Goal: Feedback & Contribution: Leave review/rating

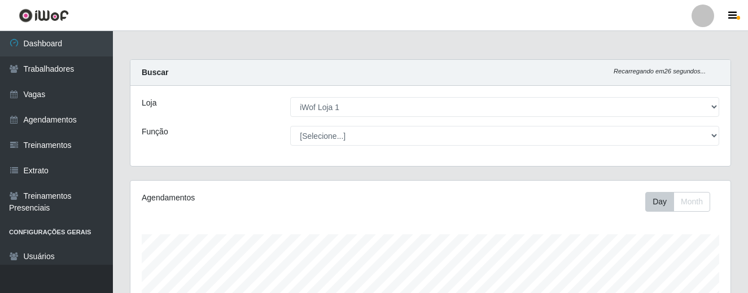
select select "114"
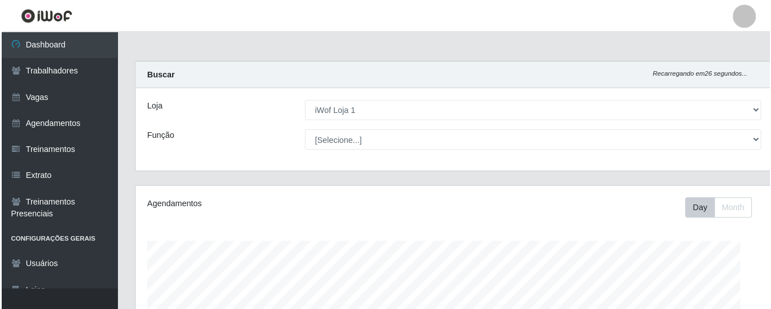
scroll to position [234, 620]
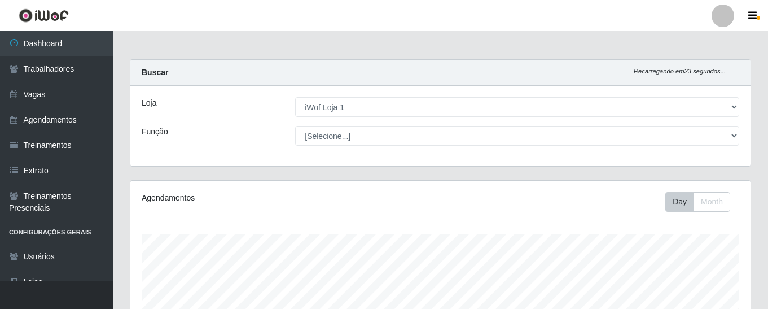
click at [715, 15] on div at bounding box center [722, 16] width 23 height 23
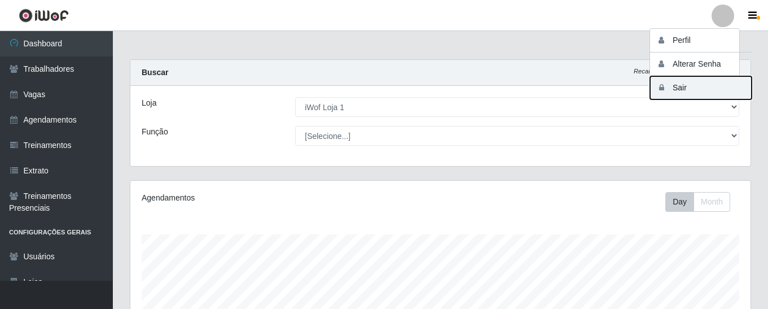
click at [696, 80] on button "Sair" at bounding box center [701, 87] width 102 height 23
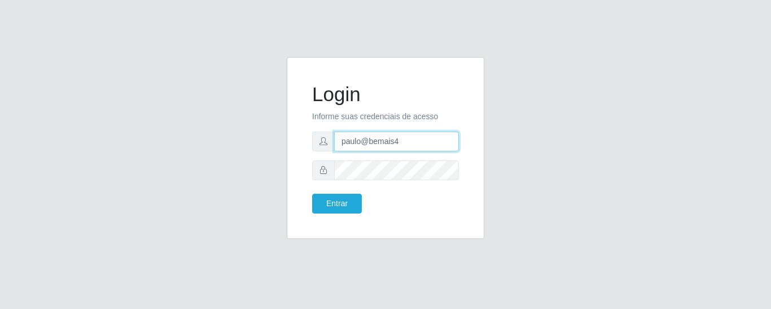
drag, startPoint x: 431, startPoint y: 138, endPoint x: 327, endPoint y: 149, distance: 104.4
click at [327, 149] on div "paulo@bemais4" at bounding box center [385, 141] width 147 height 20
type input "juliomarques@empresateste"
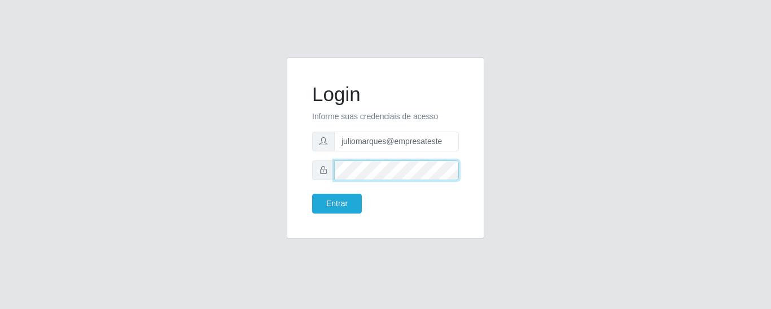
click at [312, 173] on div at bounding box center [385, 170] width 147 height 20
click at [259, 157] on div "Login Informe suas credenciais de acesso juliomarques@empresateste Entrar" at bounding box center [385, 154] width 643 height 195
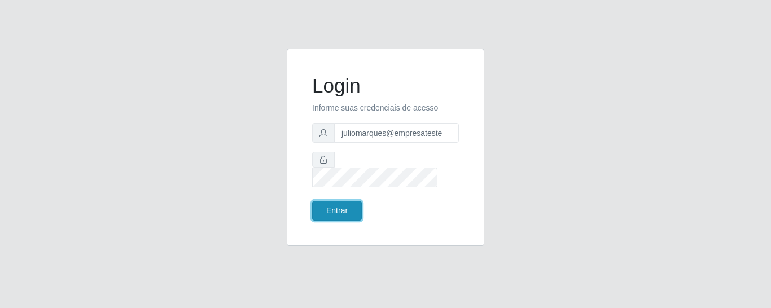
click at [342, 201] on button "Entrar" at bounding box center [337, 211] width 50 height 20
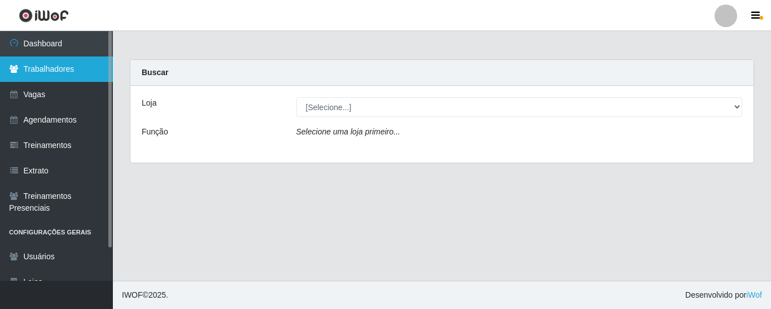
click at [65, 75] on link "Trabalhadores" at bounding box center [56, 68] width 113 height 25
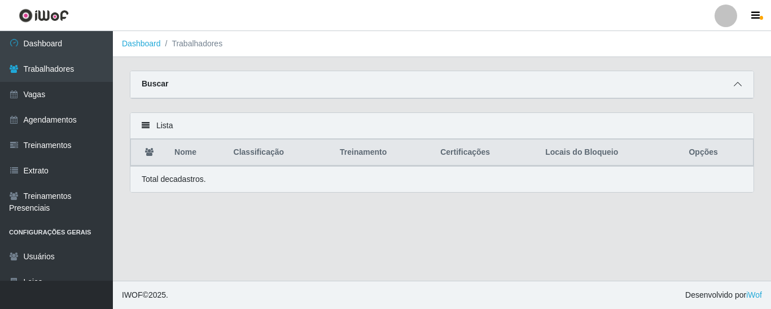
click at [737, 88] on icon at bounding box center [737, 84] width 8 height 8
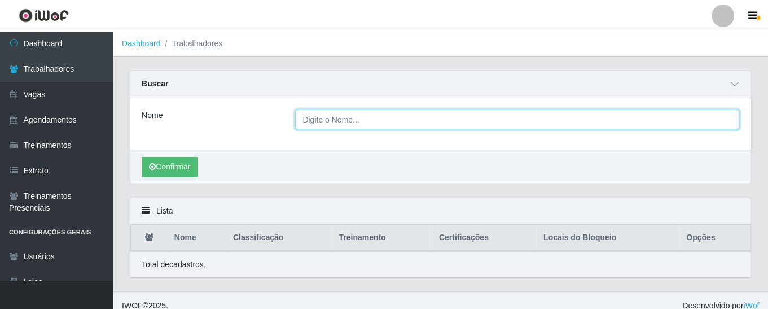
click at [383, 121] on input "Nome" at bounding box center [517, 119] width 444 height 20
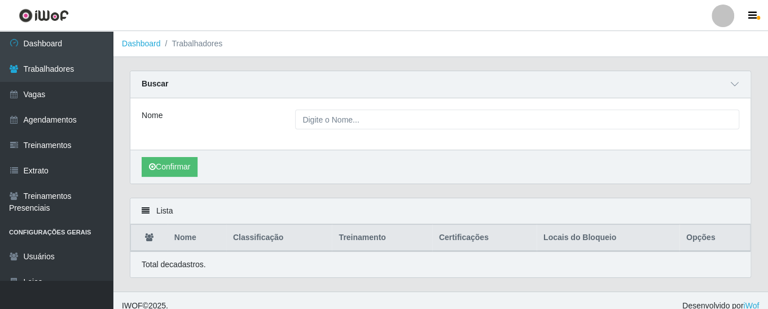
click at [317, 142] on div "Nome" at bounding box center [440, 123] width 620 height 51
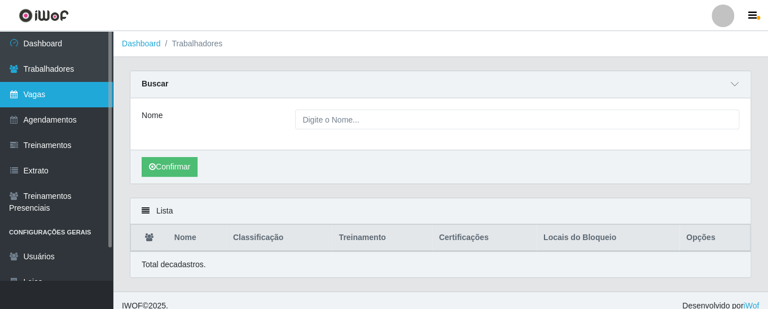
click at [54, 94] on link "Vagas" at bounding box center [56, 94] width 113 height 25
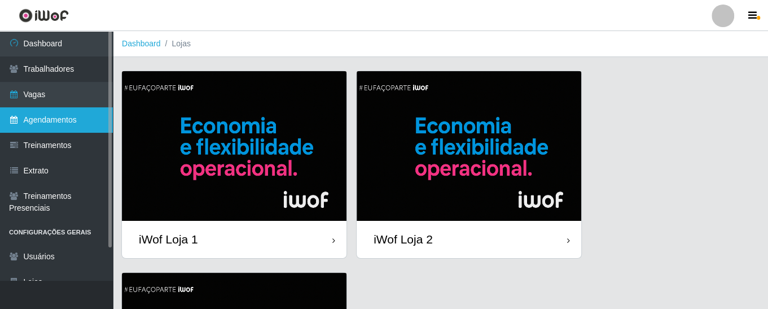
click at [51, 124] on link "Agendamentos" at bounding box center [56, 119] width 113 height 25
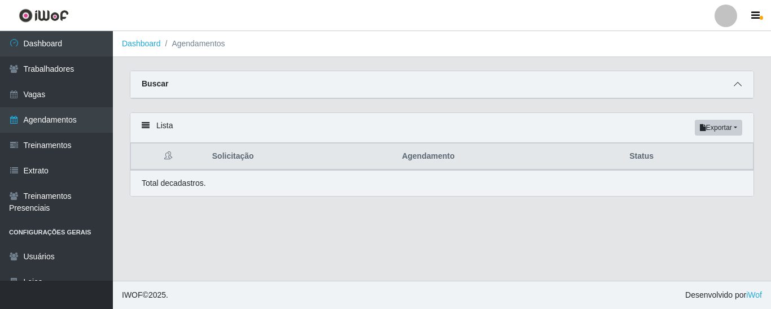
click at [740, 84] on icon at bounding box center [737, 84] width 8 height 8
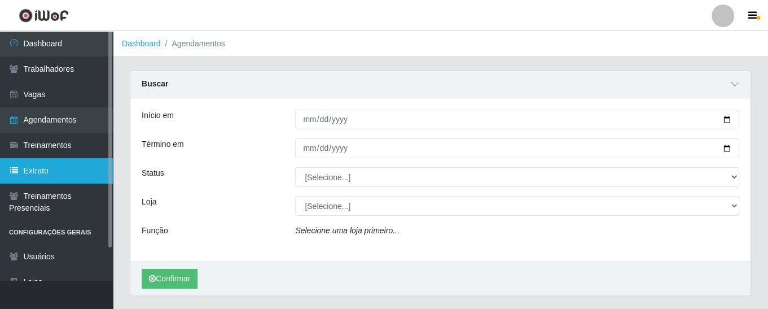
click at [84, 172] on link "Extrato" at bounding box center [56, 170] width 113 height 25
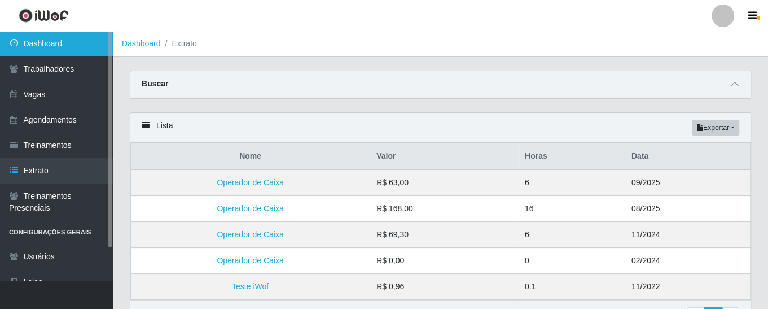
click at [56, 45] on link "Dashboard" at bounding box center [56, 43] width 113 height 25
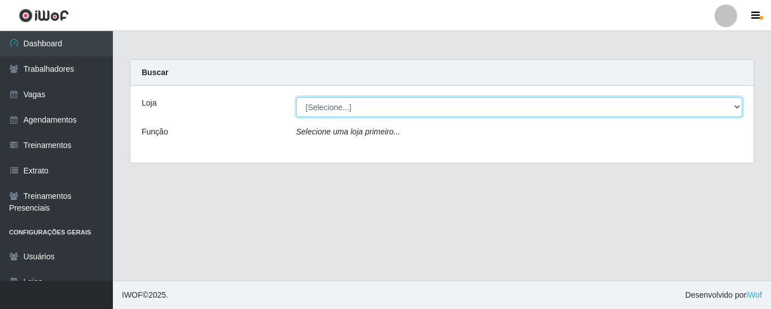
click at [485, 111] on select "[Selecione...] iWof Loja 1 iWof Loja 2 iWof Loja 3" at bounding box center [519, 107] width 446 height 20
select select "114"
click at [296, 97] on select "[Selecione...] iWof Loja 1 iWof Loja 2 iWof Loja 3" at bounding box center [519, 107] width 446 height 20
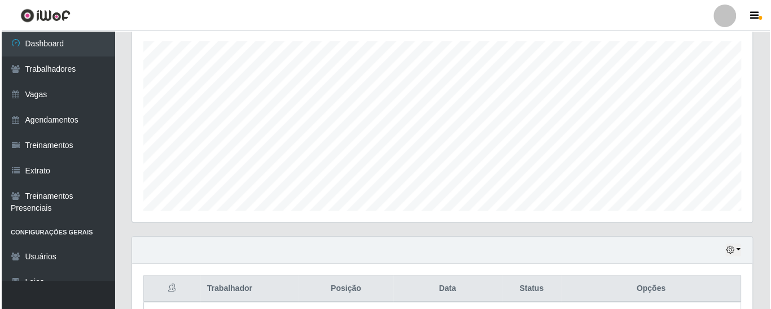
scroll to position [287, 0]
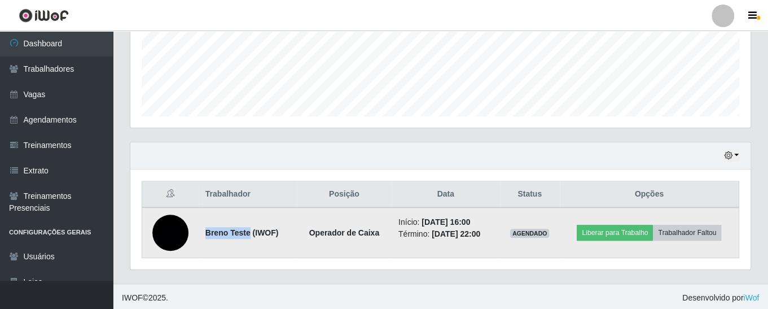
drag, startPoint x: 203, startPoint y: 230, endPoint x: 249, endPoint y: 228, distance: 46.3
click at [249, 228] on td "Breno Teste (IWOF)" at bounding box center [248, 232] width 98 height 51
click at [249, 228] on strong "Breno Teste (IWOF)" at bounding box center [241, 232] width 73 height 9
drag, startPoint x: 305, startPoint y: 231, endPoint x: 378, endPoint y: 231, distance: 73.3
click at [378, 231] on td "Operador de Caixa" at bounding box center [344, 232] width 95 height 51
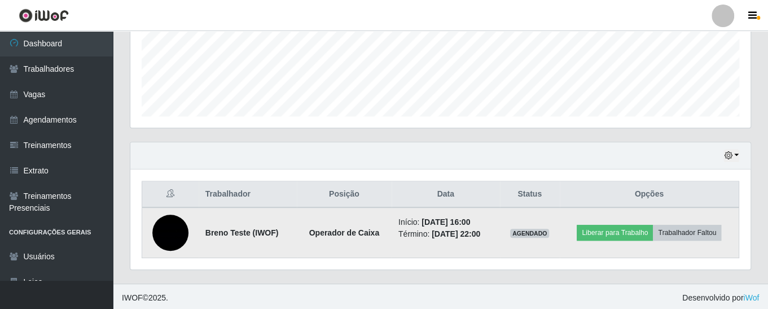
click at [421, 218] on time "[DATE] 16:00" at bounding box center [445, 221] width 49 height 9
drag, startPoint x: 463, startPoint y: 219, endPoint x: 493, endPoint y: 218, distance: 30.0
click at [493, 218] on li "Início: [DATE] 16:00" at bounding box center [445, 222] width 95 height 12
drag, startPoint x: 485, startPoint y: 233, endPoint x: 471, endPoint y: 234, distance: 14.1
click at [471, 234] on time "[DATE] 22:00" at bounding box center [456, 233] width 49 height 9
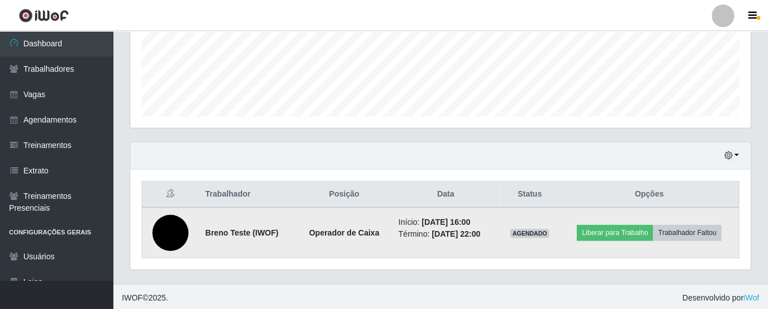
click at [471, 234] on time "[DATE] 22:00" at bounding box center [456, 233] width 49 height 9
click at [161, 234] on img at bounding box center [170, 232] width 36 height 48
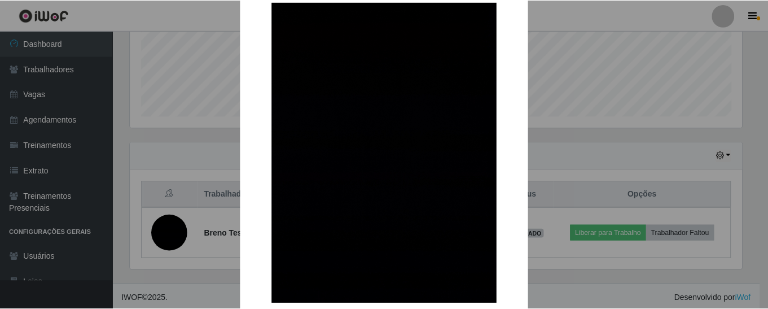
scroll to position [17, 0]
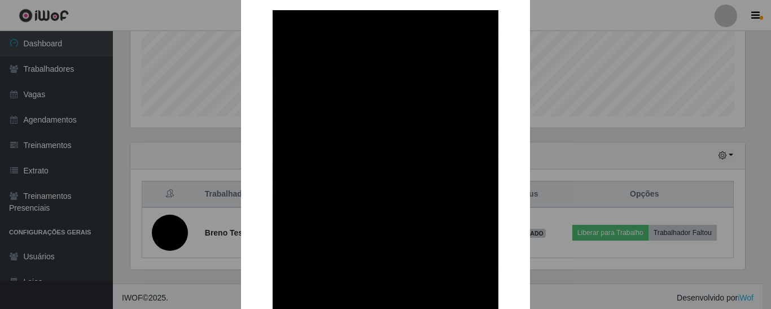
click at [625, 284] on div "× OK Cancel" at bounding box center [385, 154] width 771 height 309
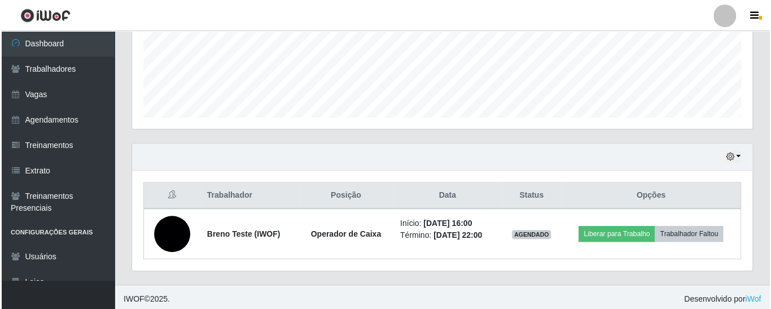
scroll to position [287, 0]
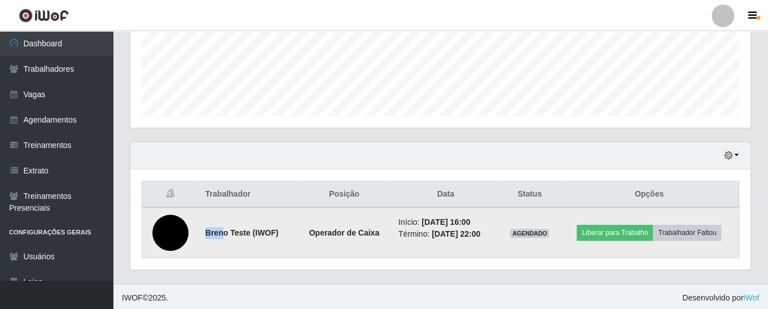
drag, startPoint x: 203, startPoint y: 229, endPoint x: 223, endPoint y: 229, distance: 20.3
click at [223, 229] on td "Breno Teste (IWOF)" at bounding box center [248, 232] width 98 height 51
click at [333, 229] on strong "Operador de Caixa" at bounding box center [344, 232] width 71 height 9
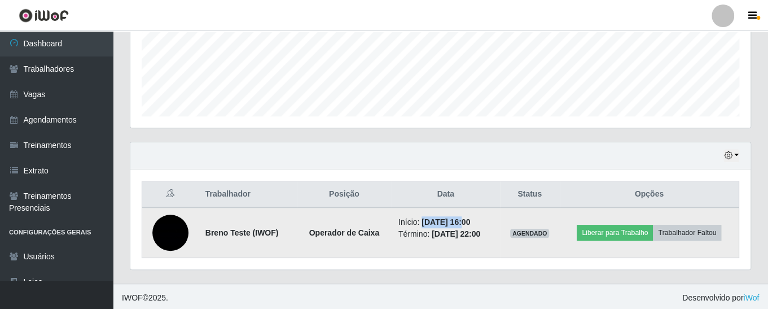
drag, startPoint x: 413, startPoint y: 215, endPoint x: 455, endPoint y: 222, distance: 42.3
click at [455, 222] on time "[DATE] 16:00" at bounding box center [445, 221] width 49 height 9
drag, startPoint x: 461, startPoint y: 220, endPoint x: 482, endPoint y: 222, distance: 21.0
click at [482, 222] on li "Início: [DATE] 16:00" at bounding box center [445, 222] width 95 height 12
drag, startPoint x: 472, startPoint y: 232, endPoint x: 489, endPoint y: 232, distance: 16.9
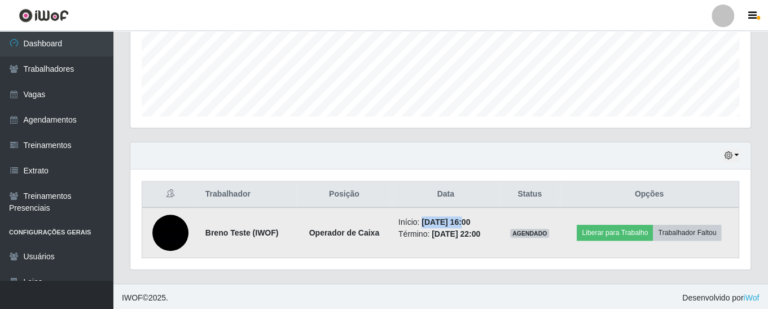
click at [480, 232] on time "[DATE] 22:00" at bounding box center [456, 233] width 49 height 9
click at [524, 232] on span "AGENDADO" at bounding box center [529, 233] width 39 height 9
click at [691, 233] on button "Trabalhador Faltou" at bounding box center [687, 233] width 68 height 16
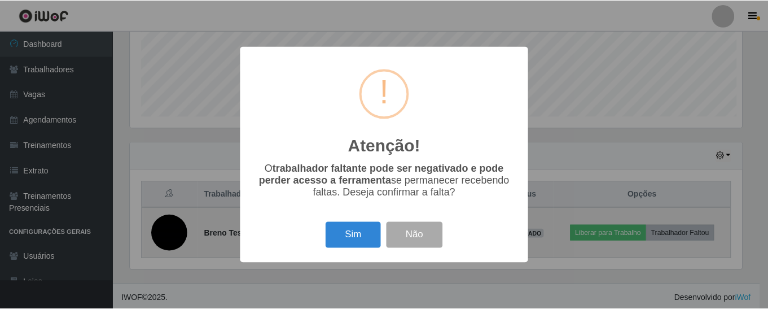
scroll to position [234, 614]
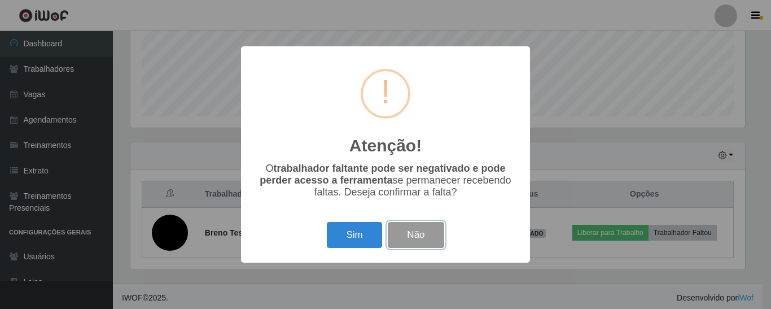
click at [408, 235] on button "Não" at bounding box center [416, 235] width 56 height 27
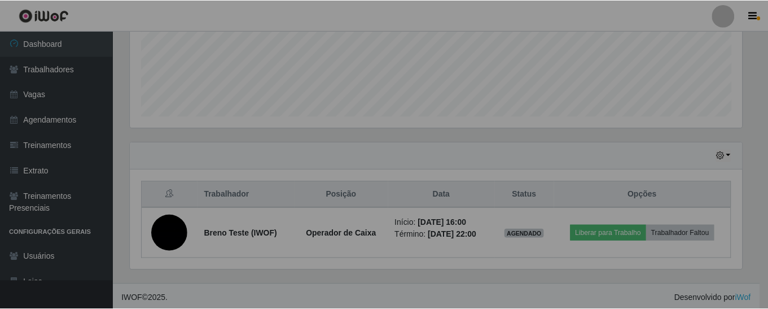
scroll to position [234, 620]
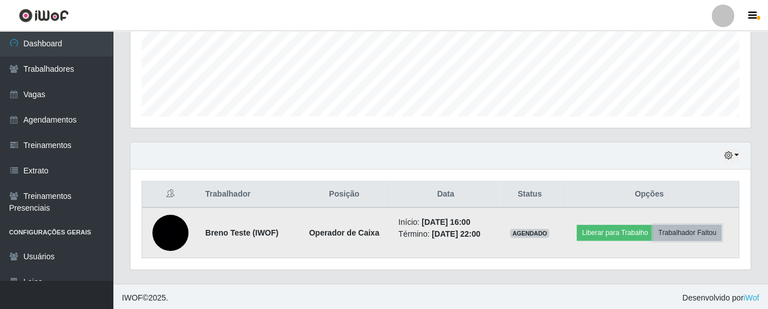
click at [687, 236] on button "Trabalhador Faltou" at bounding box center [687, 233] width 68 height 16
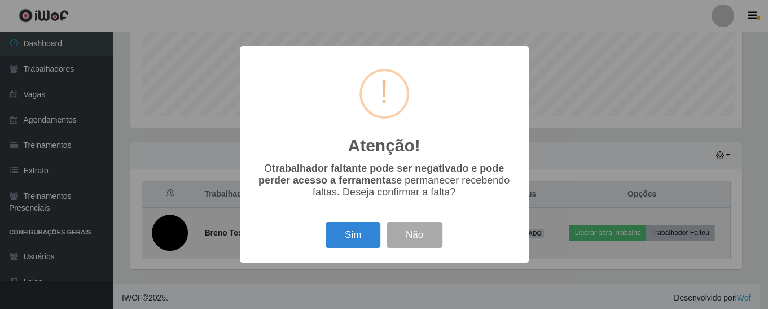
scroll to position [234, 614]
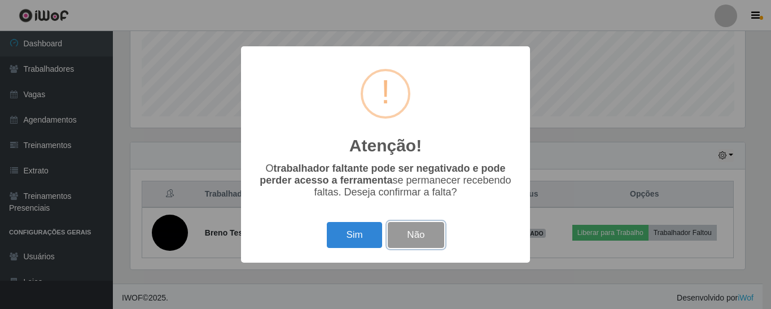
click at [398, 232] on button "Não" at bounding box center [416, 235] width 56 height 27
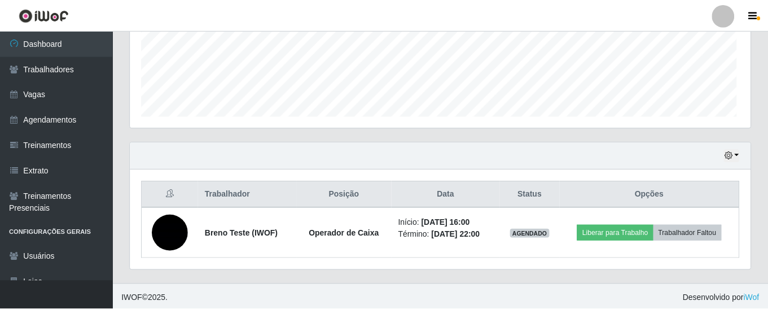
scroll to position [234, 620]
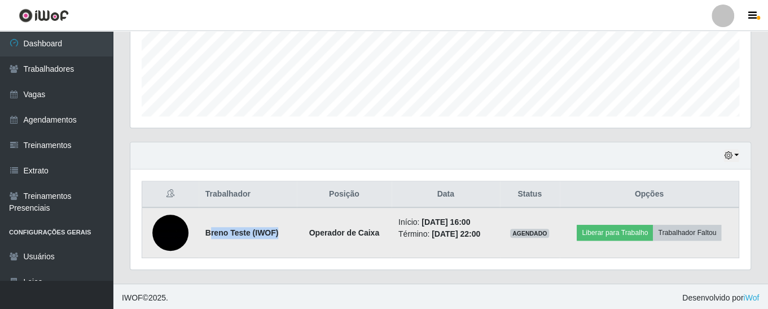
drag, startPoint x: 206, startPoint y: 230, endPoint x: 283, endPoint y: 232, distance: 76.2
click at [283, 232] on td "Breno Teste (IWOF)" at bounding box center [248, 232] width 98 height 51
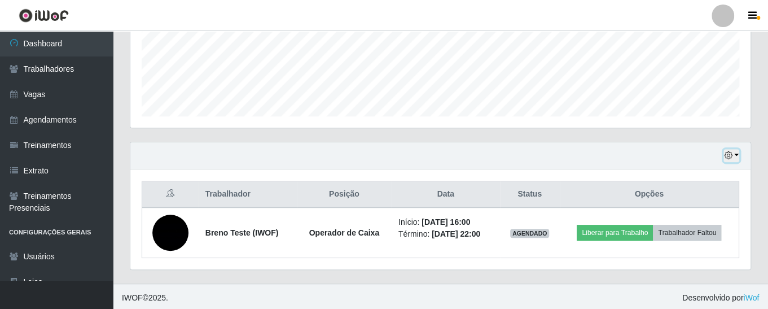
click at [730, 155] on icon "button" at bounding box center [728, 155] width 8 height 8
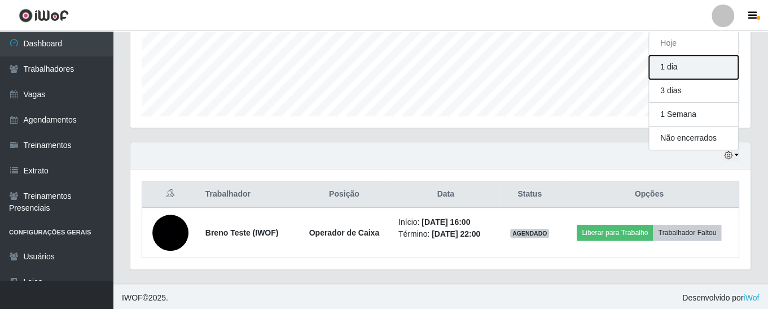
click at [669, 67] on button "1 dia" at bounding box center [693, 67] width 89 height 24
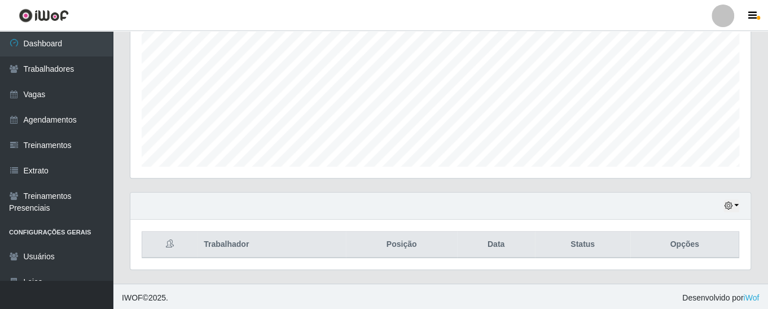
scroll to position [287, 0]
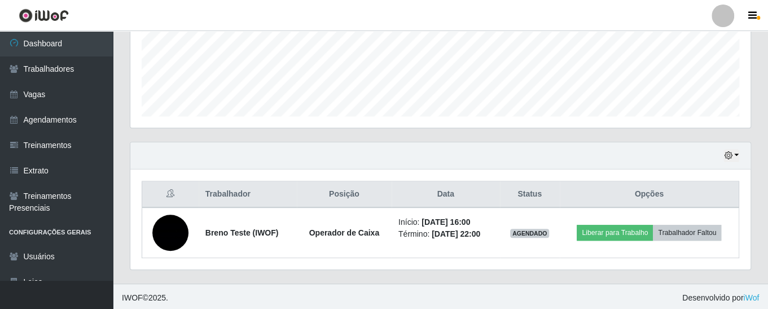
drag, startPoint x: 740, startPoint y: 156, endPoint x: 733, endPoint y: 155, distance: 6.9
click at [733, 155] on div "Hoje 1 dia 3 dias 1 Semana Não encerrados" at bounding box center [440, 155] width 620 height 27
click at [733, 155] on button "button" at bounding box center [731, 155] width 16 height 13
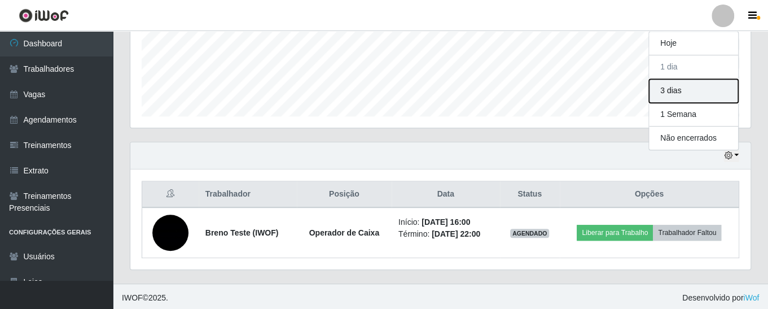
click at [670, 87] on button "3 dias" at bounding box center [693, 91] width 89 height 24
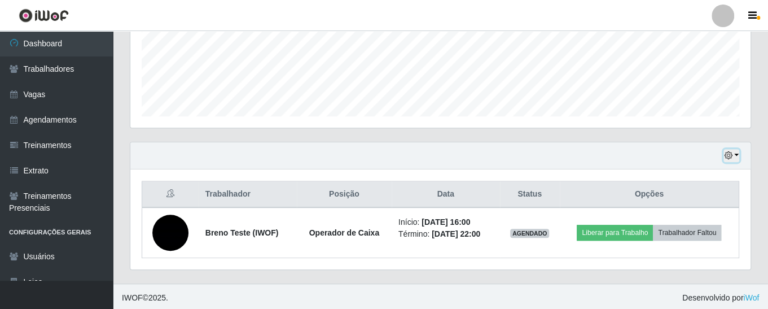
click at [732, 150] on button "button" at bounding box center [731, 155] width 16 height 13
click at [516, 171] on div "Trabalhador Posição Data Status Opções Breno Teste (IWOF) Operador de Caixa Iní…" at bounding box center [440, 219] width 620 height 100
click at [729, 152] on icon "button" at bounding box center [728, 155] width 8 height 8
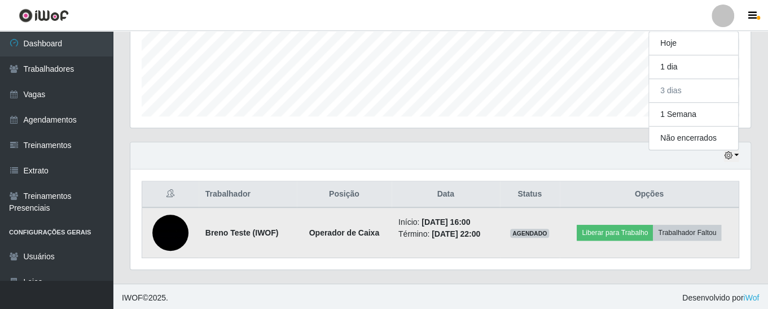
click at [421, 221] on time "[DATE] 16:00" at bounding box center [445, 221] width 49 height 9
drag, startPoint x: 413, startPoint y: 221, endPoint x: 435, endPoint y: 223, distance: 22.1
click at [435, 223] on time "[DATE] 16:00" at bounding box center [445, 221] width 49 height 9
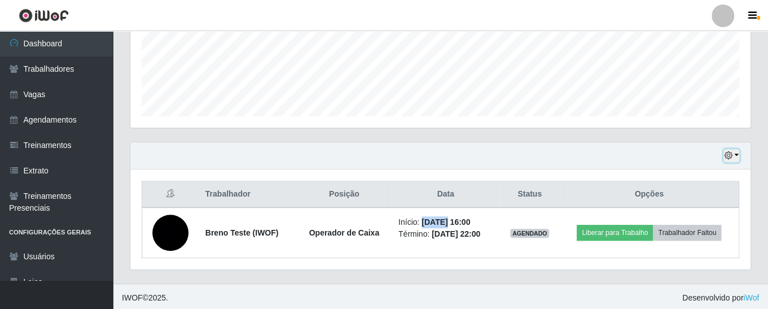
click at [734, 149] on button "button" at bounding box center [731, 155] width 16 height 13
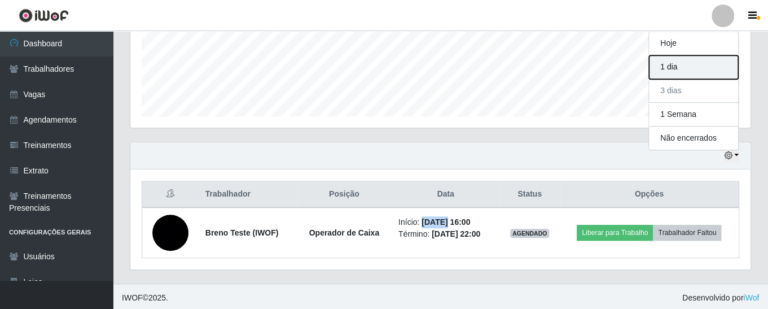
click at [684, 72] on button "1 dia" at bounding box center [693, 67] width 89 height 24
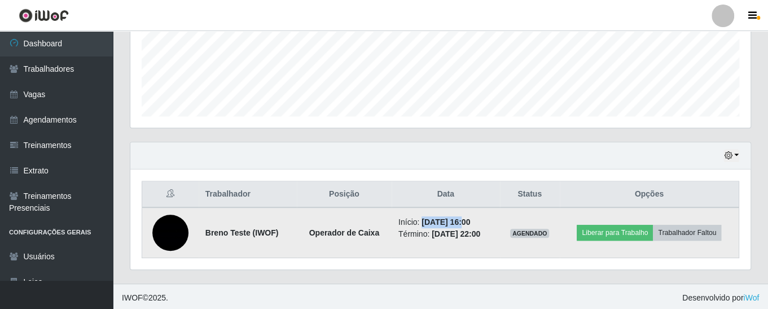
drag, startPoint x: 415, startPoint y: 220, endPoint x: 455, endPoint y: 223, distance: 40.7
click at [455, 223] on time "[DATE] 16:00" at bounding box center [445, 221] width 49 height 9
click at [421, 222] on time "[DATE] 16:00" at bounding box center [445, 221] width 49 height 9
drag, startPoint x: 418, startPoint y: 222, endPoint x: 450, endPoint y: 220, distance: 32.8
click at [450, 220] on time "[DATE] 16:00" at bounding box center [445, 221] width 49 height 9
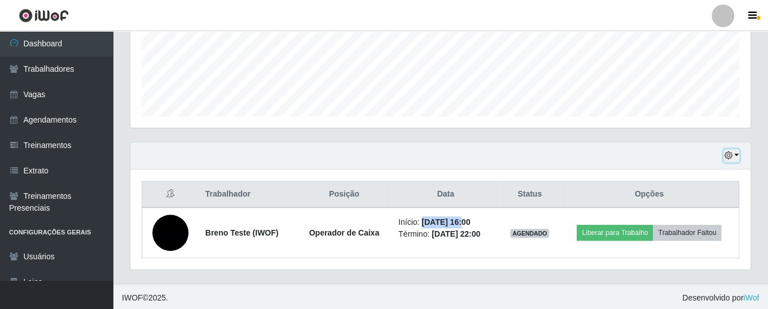
click at [733, 151] on button "button" at bounding box center [731, 155] width 16 height 13
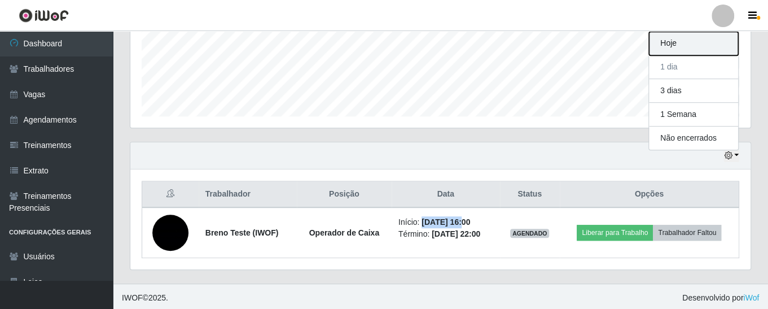
click at [679, 38] on button "Hoje" at bounding box center [693, 44] width 89 height 24
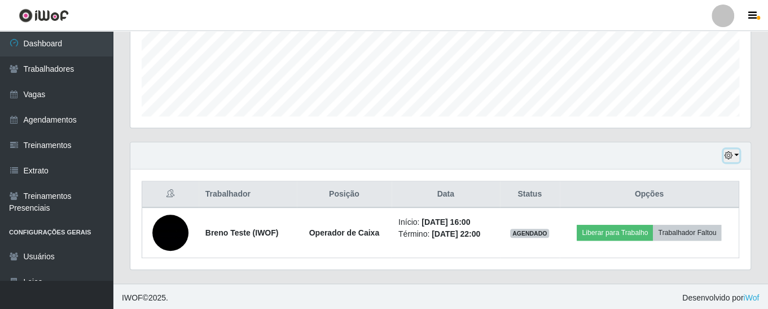
click at [724, 156] on button "button" at bounding box center [731, 155] width 16 height 13
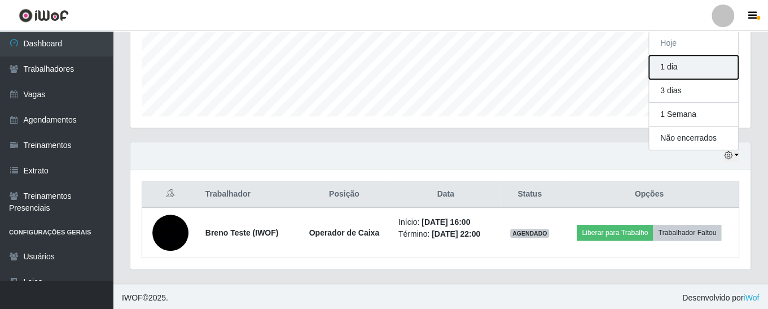
click at [679, 69] on button "1 dia" at bounding box center [693, 67] width 89 height 24
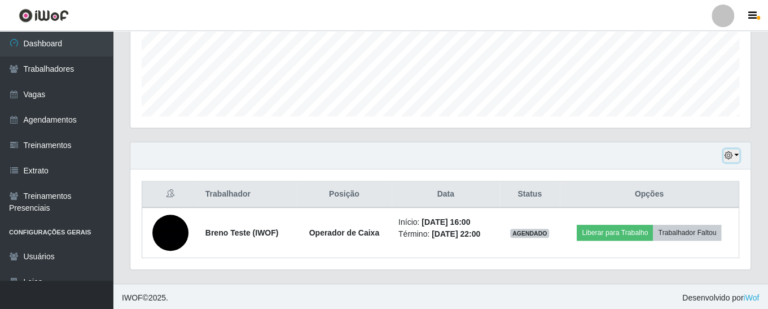
click at [733, 155] on button "button" at bounding box center [731, 155] width 16 height 13
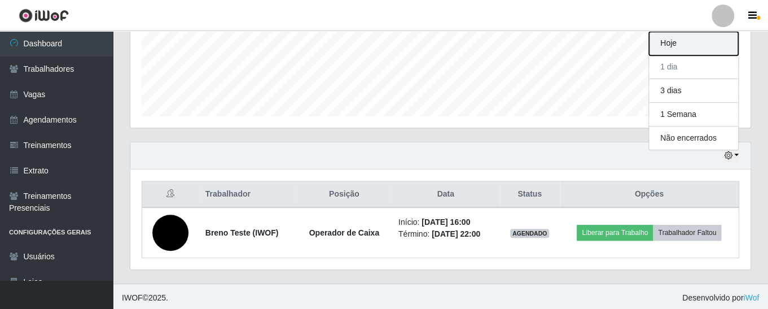
click at [704, 46] on button "Hoje" at bounding box center [693, 44] width 89 height 24
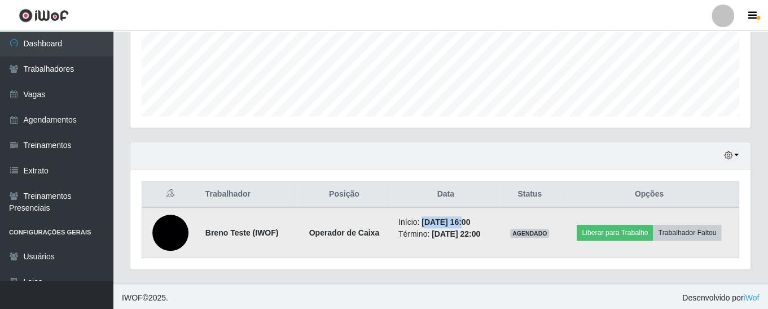
drag, startPoint x: 414, startPoint y: 221, endPoint x: 457, endPoint y: 221, distance: 42.9
click at [457, 221] on time "[DATE] 16:00" at bounding box center [445, 221] width 49 height 9
click at [500, 225] on td "Início: [DATE] 16:00 Término: [DATE] 22:00" at bounding box center [446, 232] width 108 height 51
click at [617, 230] on button "Liberar para Trabalho" at bounding box center [615, 233] width 76 height 16
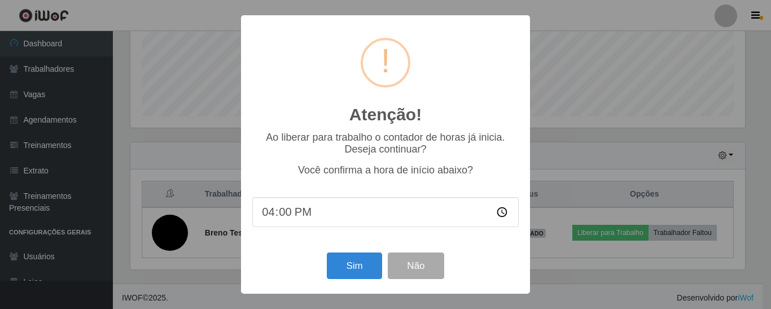
click at [285, 217] on input "16:00" at bounding box center [385, 212] width 266 height 30
type input "16:15"
click at [275, 169] on p "Você confirma a hora de início abaixo?" at bounding box center [385, 170] width 266 height 12
click at [352, 269] on button "Sim" at bounding box center [354, 265] width 55 height 27
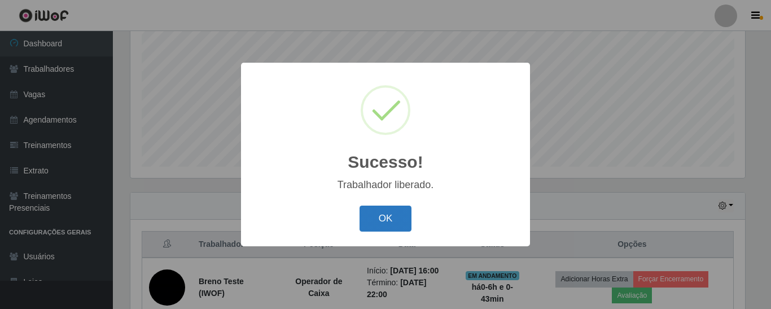
click at [383, 218] on button "OK" at bounding box center [385, 218] width 52 height 27
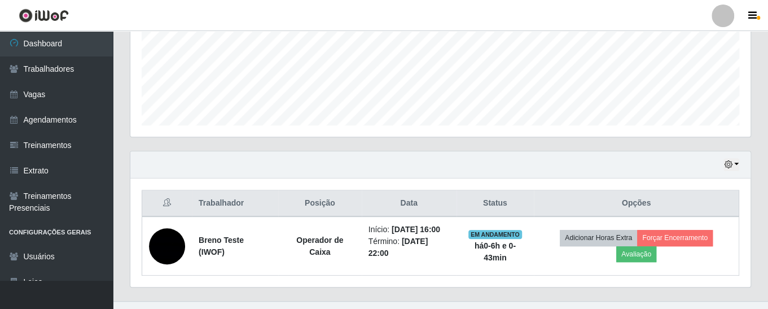
scroll to position [296, 0]
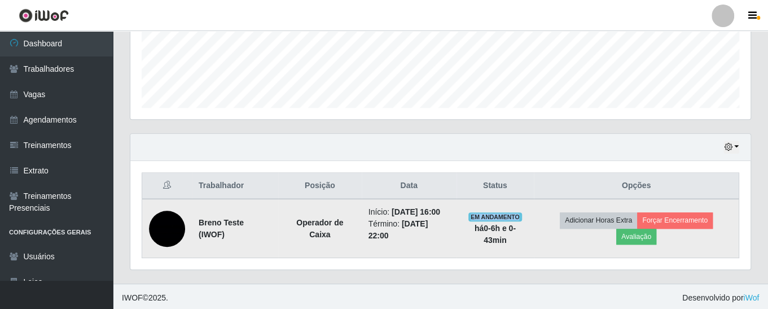
drag, startPoint x: 481, startPoint y: 214, endPoint x: 534, endPoint y: 210, distance: 53.2
click at [534, 210] on td "EM ANDAMENTO há 0-6 h e 0-43 min" at bounding box center [494, 228] width 77 height 59
drag, startPoint x: 361, startPoint y: 234, endPoint x: 394, endPoint y: 236, distance: 33.9
click at [394, 236] on td "Início: [DATE] 16:00 Término: [DATE] 22:00" at bounding box center [409, 228] width 95 height 59
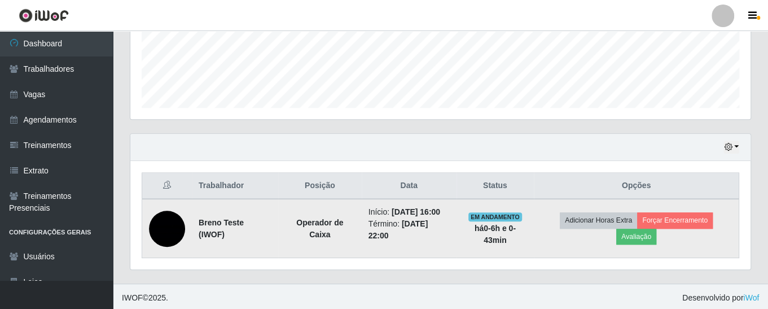
click at [449, 242] on td "Início: [DATE] 16:00 Término: [DATE] 22:00" at bounding box center [409, 228] width 95 height 59
drag, startPoint x: 661, startPoint y: 199, endPoint x: 685, endPoint y: 252, distance: 58.1
click at [685, 252] on td "Adicionar Horas Extra Forçar Encerramento Avaliação" at bounding box center [636, 228] width 205 height 59
drag, startPoint x: 587, startPoint y: 235, endPoint x: 546, endPoint y: 210, distance: 48.1
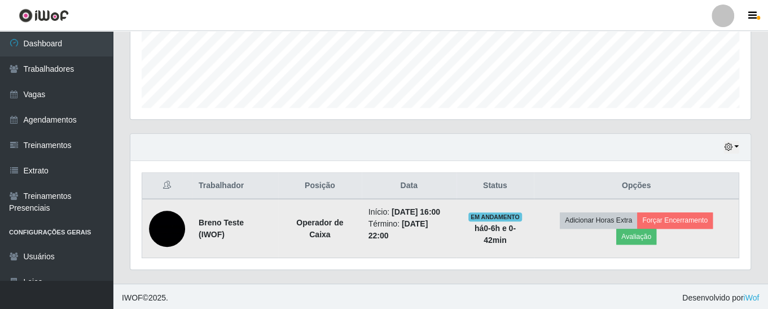
click at [546, 210] on tr "Breno Teste (IWOF) Operador de Caixa Início: [DATE] 16:00 Término: [DATE] 22:00…" at bounding box center [440, 228] width 597 height 59
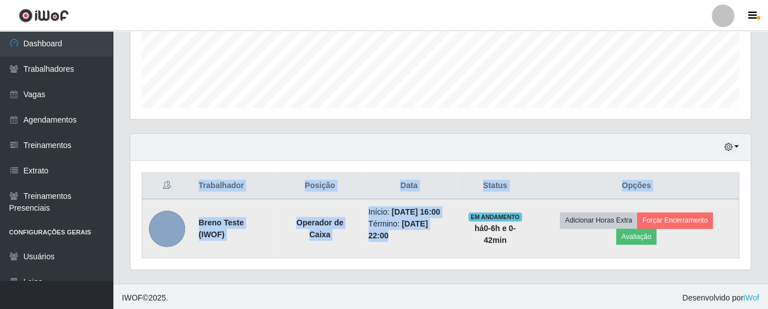
click at [534, 210] on td "EM ANDAMENTO há 0-6 h e 0-42 min" at bounding box center [494, 228] width 77 height 59
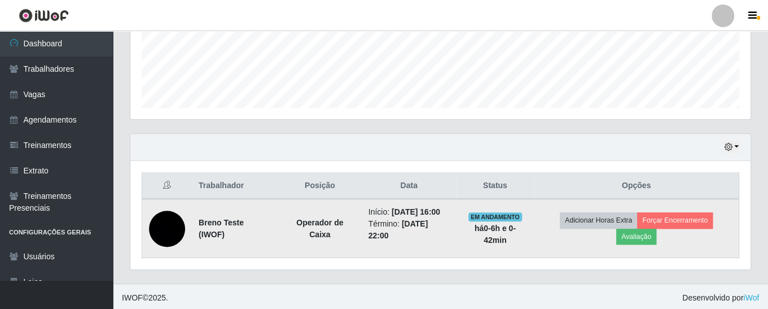
drag, startPoint x: 574, startPoint y: 200, endPoint x: 605, endPoint y: 241, distance: 51.9
click at [605, 241] on td "Adicionar Horas Extra Forçar Encerramento Avaliação" at bounding box center [636, 228] width 205 height 59
drag, startPoint x: 579, startPoint y: 204, endPoint x: 602, endPoint y: 239, distance: 41.6
click at [602, 239] on td "Adicionar Horas Extra Forçar Encerramento Avaliação" at bounding box center [636, 228] width 205 height 59
drag, startPoint x: 602, startPoint y: 239, endPoint x: 585, endPoint y: 239, distance: 17.5
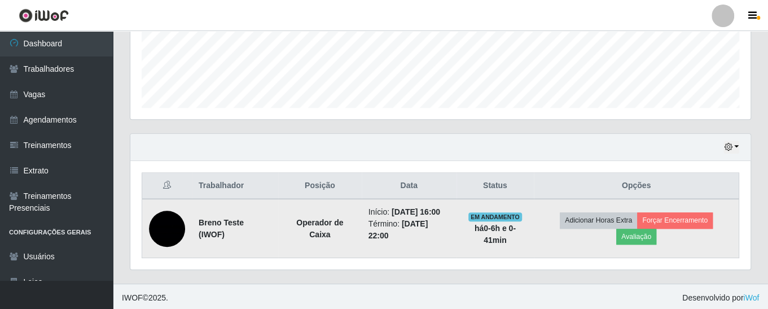
click at [585, 239] on td "Adicionar Horas Extra Forçar Encerramento Avaliação" at bounding box center [636, 228] width 205 height 59
click at [368, 236] on time "[DATE] 22:00" at bounding box center [398, 229] width 60 height 21
click at [381, 236] on time "[DATE] 22:00" at bounding box center [398, 229] width 60 height 21
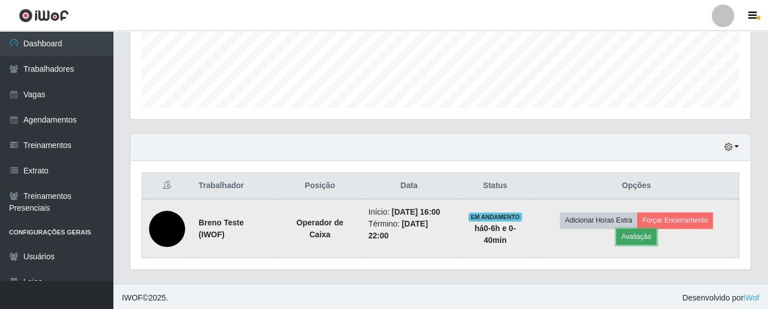
click at [649, 237] on button "Avaliação" at bounding box center [636, 237] width 40 height 16
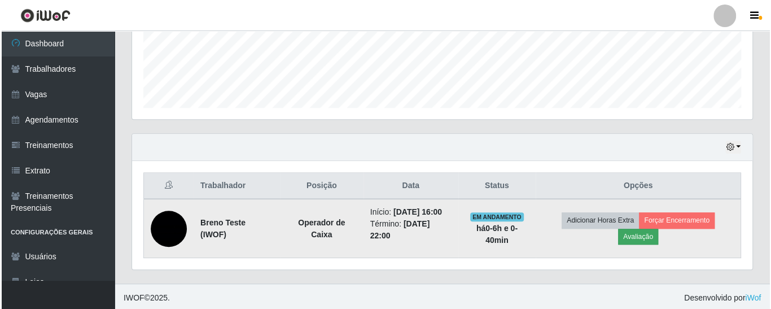
scroll to position [234, 614]
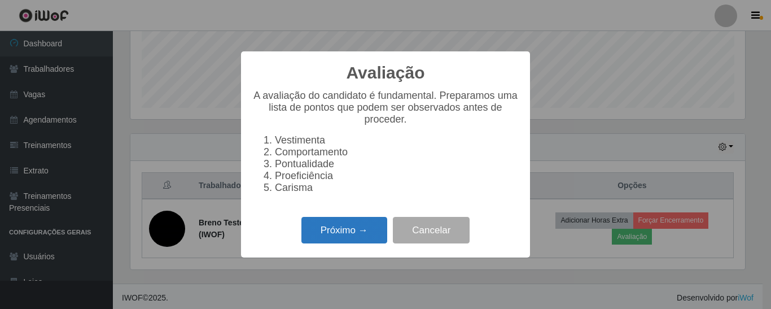
click at [345, 237] on button "Próximo →" at bounding box center [344, 230] width 86 height 27
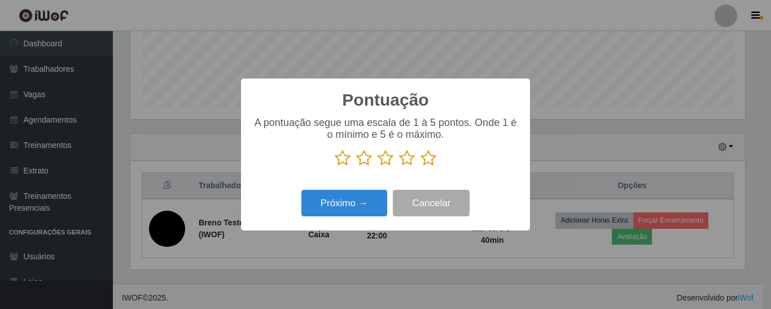
scroll to position [563968, 563587]
click at [428, 161] on icon at bounding box center [428, 158] width 16 height 17
click at [420, 166] on input "radio" at bounding box center [420, 166] width 0 height 0
click at [343, 160] on icon at bounding box center [343, 158] width 16 height 17
click at [335, 166] on input "radio" at bounding box center [335, 166] width 0 height 0
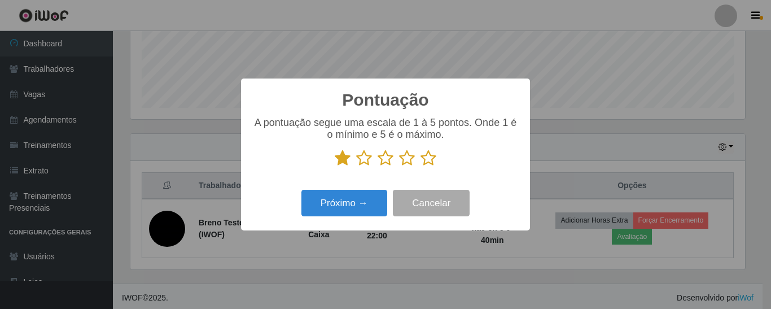
click at [371, 160] on icon at bounding box center [364, 158] width 16 height 17
click at [356, 166] on input "radio" at bounding box center [356, 166] width 0 height 0
click at [431, 161] on icon at bounding box center [428, 158] width 16 height 17
click at [420, 166] on input "radio" at bounding box center [420, 166] width 0 height 0
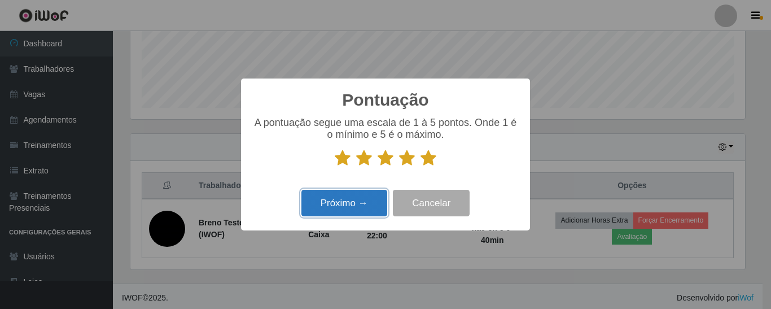
click at [358, 210] on button "Próximo →" at bounding box center [344, 203] width 86 height 27
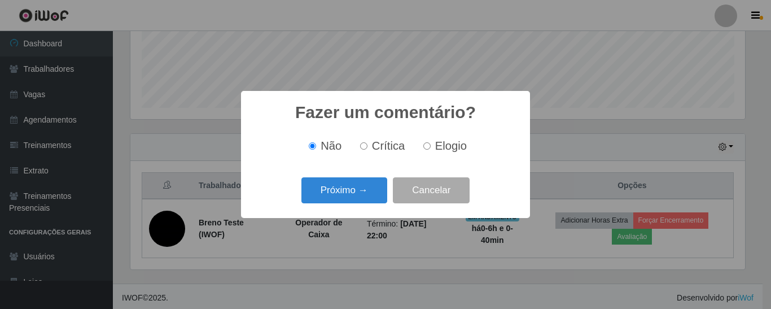
click at [423, 148] on input "Elogio" at bounding box center [426, 145] width 7 height 7
radio input "true"
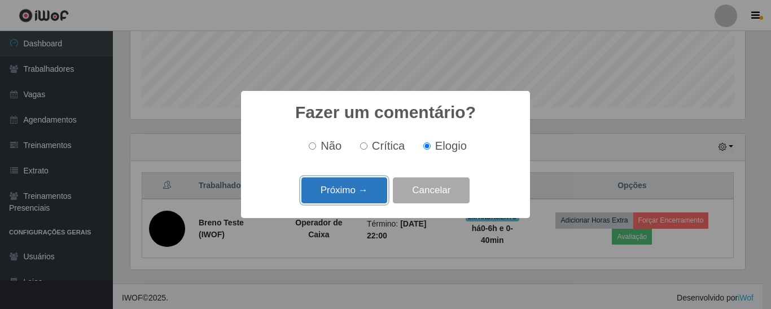
click at [348, 185] on button "Próximo →" at bounding box center [344, 190] width 86 height 27
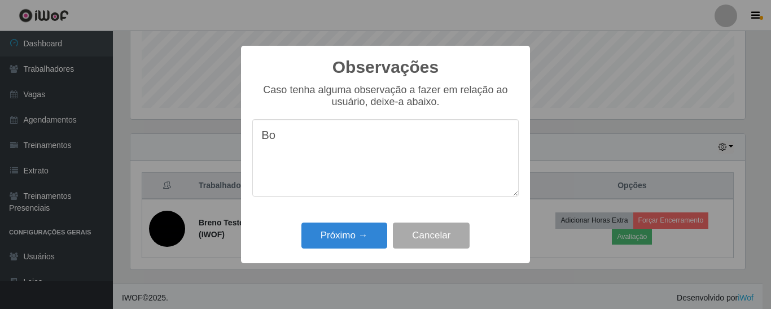
type textarea "B"
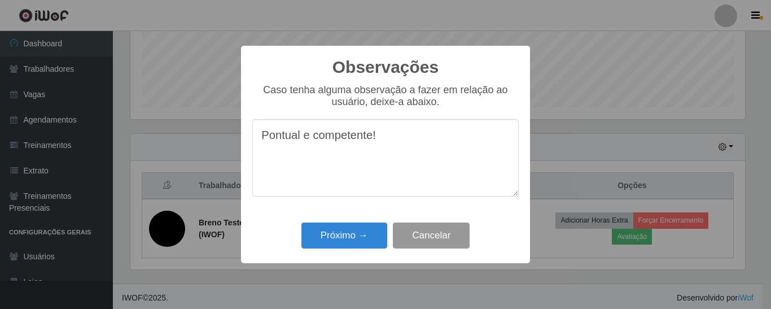
type textarea "Pontual e competente!"
click at [433, 234] on button "Cancelar" at bounding box center [431, 235] width 77 height 27
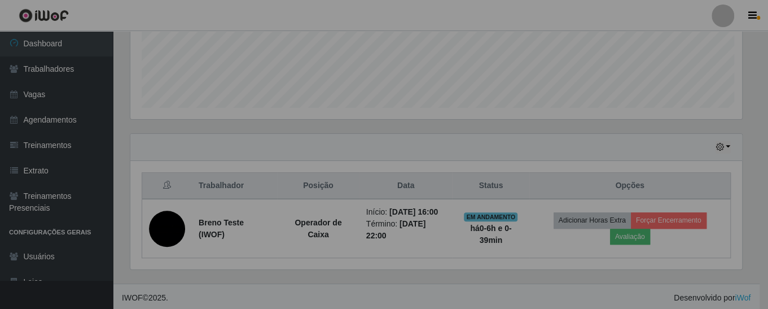
scroll to position [234, 620]
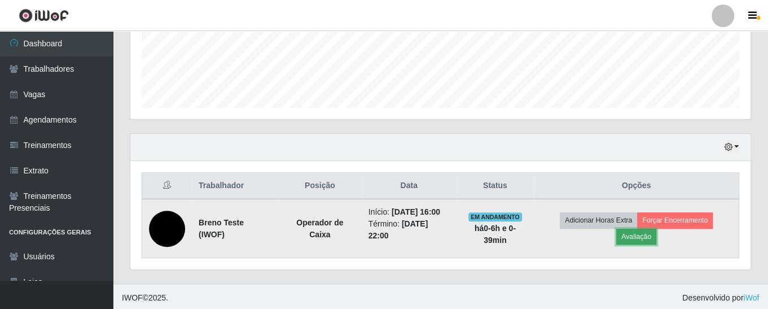
click at [632, 235] on button "Avaliação" at bounding box center [636, 237] width 40 height 16
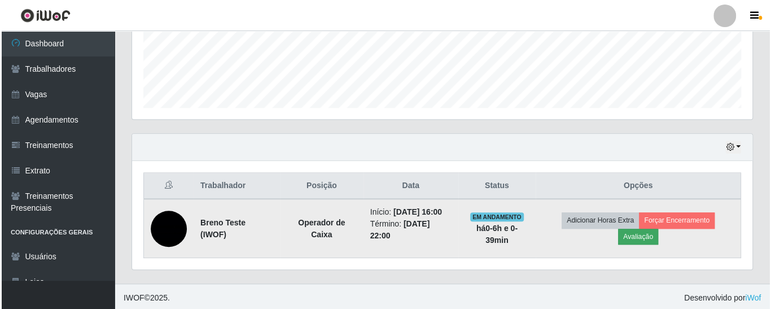
scroll to position [234, 614]
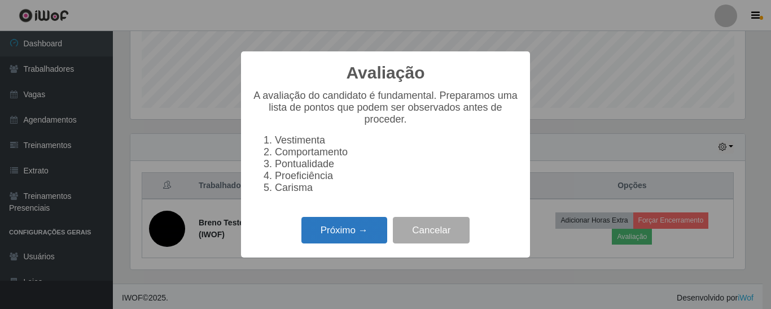
click at [339, 236] on button "Próximo →" at bounding box center [344, 230] width 86 height 27
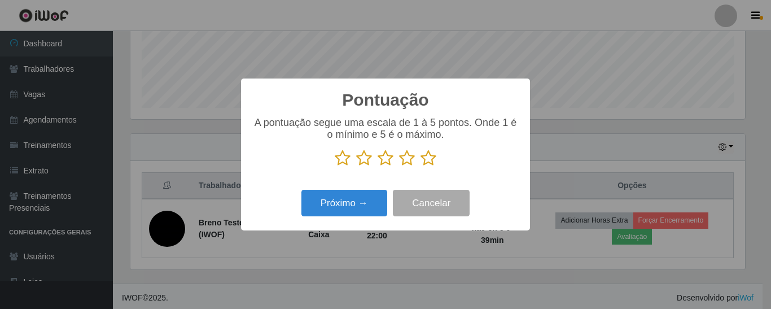
click at [384, 160] on icon at bounding box center [385, 158] width 16 height 17
click at [377, 166] on input "radio" at bounding box center [377, 166] width 0 height 0
click at [360, 165] on icon at bounding box center [364, 158] width 16 height 17
click at [356, 166] on input "radio" at bounding box center [356, 166] width 0 height 0
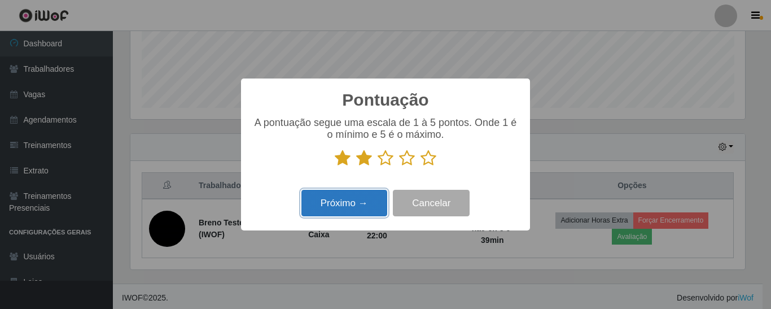
click at [359, 216] on button "Próximo →" at bounding box center [344, 203] width 86 height 27
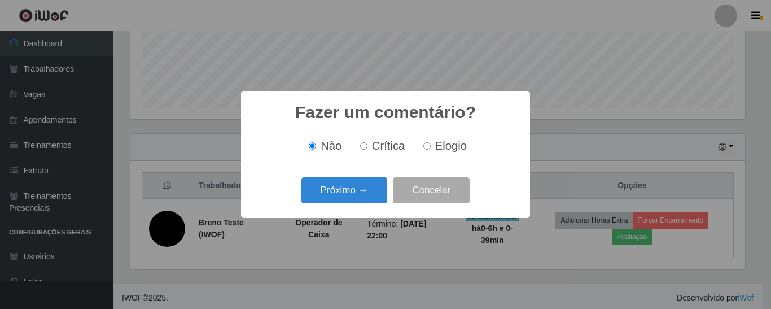
click at [367, 150] on input "Crítica" at bounding box center [363, 145] width 7 height 7
radio input "true"
click at [355, 190] on button "Próximo →" at bounding box center [344, 190] width 86 height 27
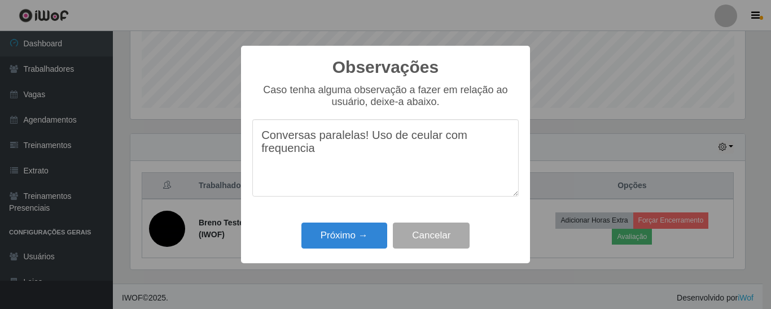
type textarea "Conversas paralelas! Uso de ceular com frequencia!"
drag, startPoint x: 324, startPoint y: 157, endPoint x: 232, endPoint y: 129, distance: 96.2
click at [232, 129] on div "Observações × Caso tenha alguma observação a fazer em relação ao usuário, deixe…" at bounding box center [385, 154] width 771 height 309
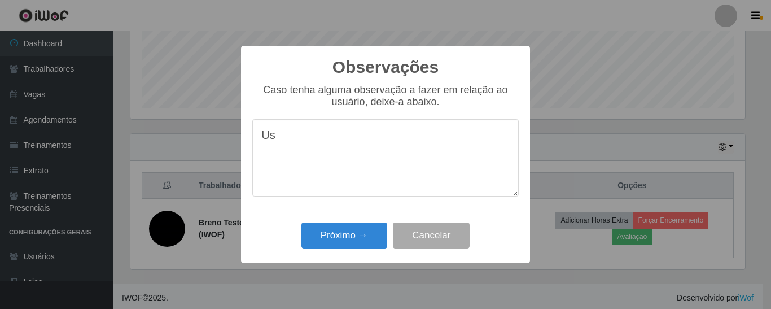
type textarea "U"
type textarea "N"
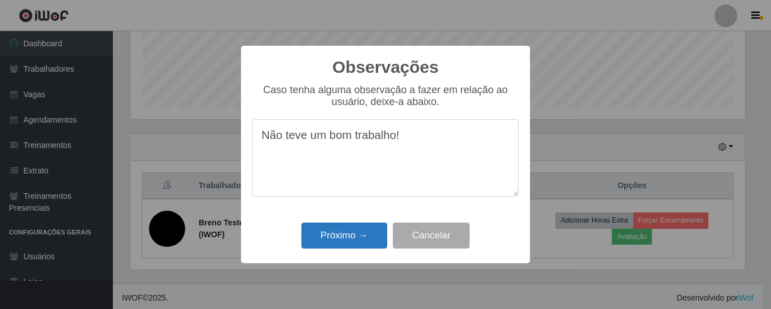
type textarea "Não teve um bom trabalho!"
click at [342, 239] on button "Próximo →" at bounding box center [344, 235] width 86 height 27
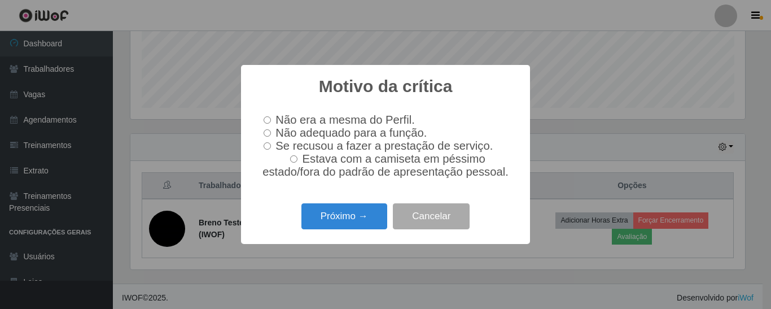
click at [270, 130] on input "Não adequado para a função." at bounding box center [266, 132] width 7 height 7
radio input "true"
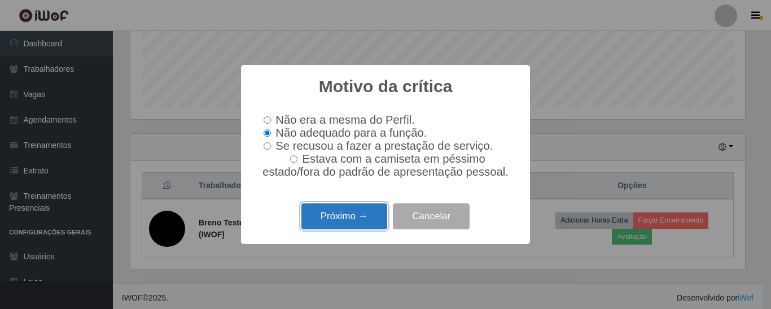
click at [335, 230] on button "Próximo →" at bounding box center [344, 216] width 86 height 27
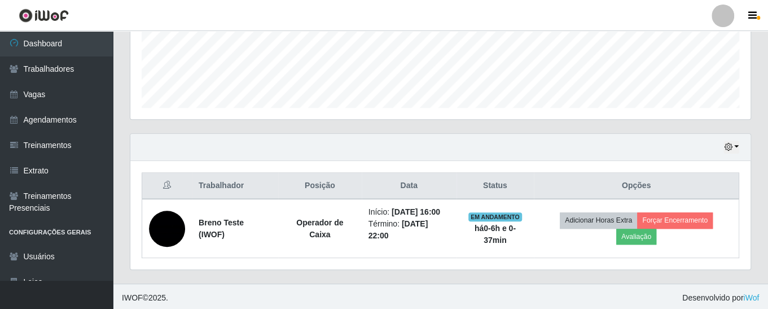
scroll to position [287, 0]
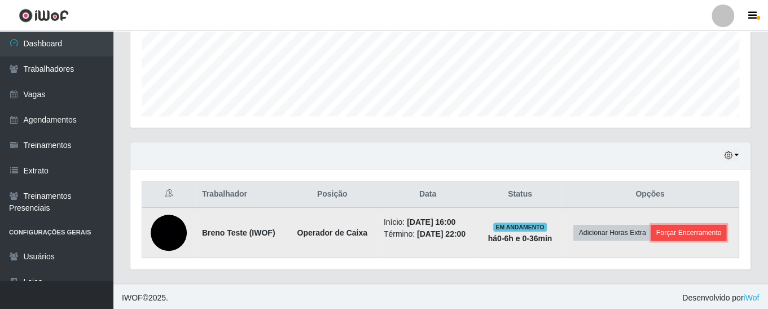
click at [697, 231] on button "Forçar Encerramento" at bounding box center [689, 233] width 76 height 16
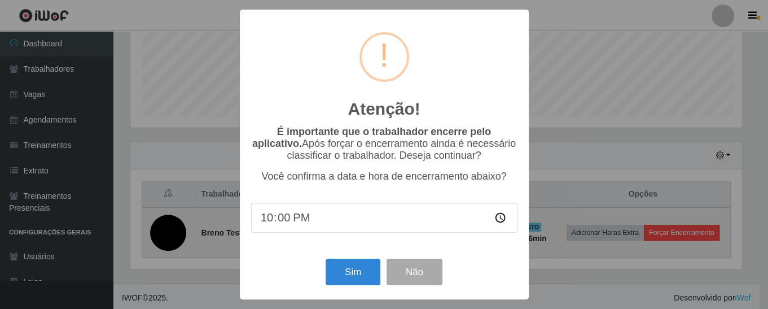
scroll to position [234, 614]
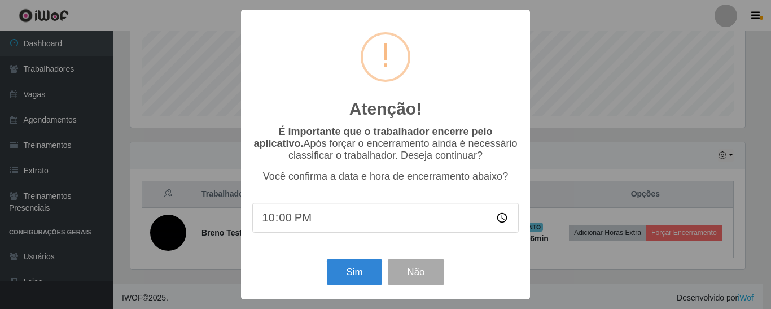
click at [277, 224] on input "22:00" at bounding box center [385, 218] width 266 height 30
click at [278, 219] on input "22:15" at bounding box center [385, 218] width 266 height 30
type input "22:15"
click at [352, 273] on button "Sim" at bounding box center [354, 271] width 55 height 27
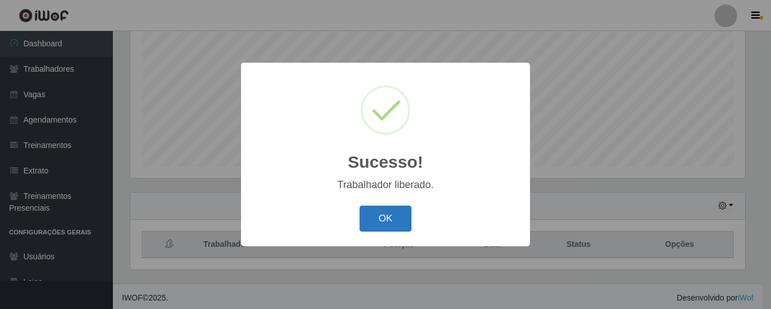
click at [386, 220] on button "OK" at bounding box center [385, 218] width 52 height 27
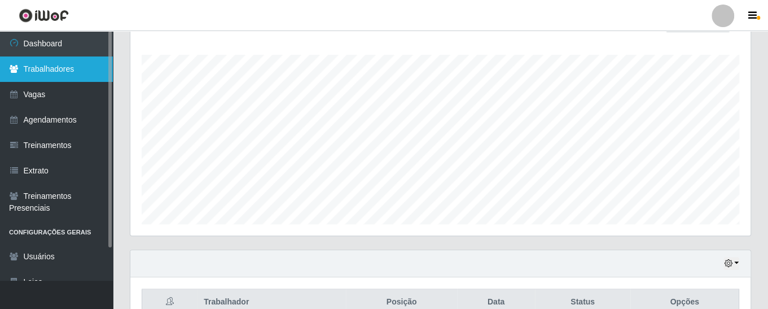
scroll to position [173, 0]
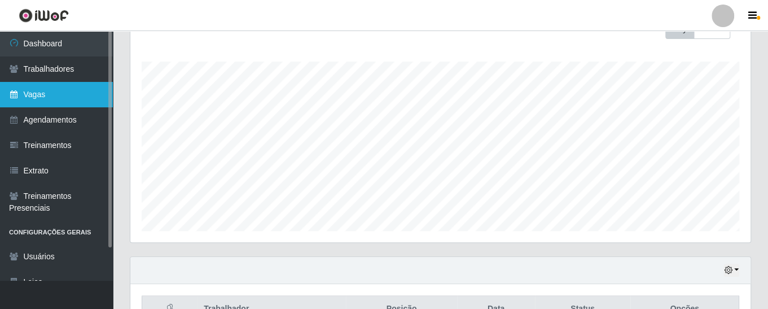
click at [52, 96] on link "Vagas" at bounding box center [56, 94] width 113 height 25
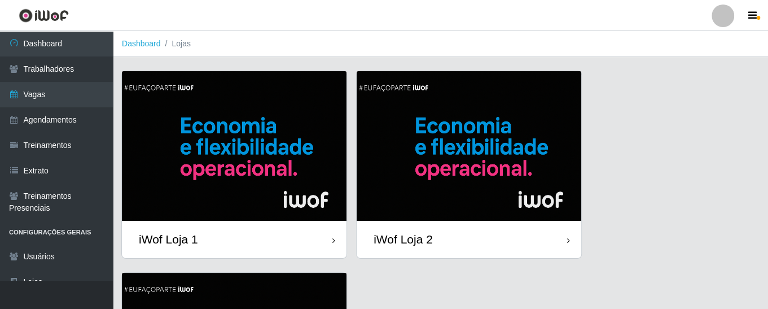
click at [213, 171] on img at bounding box center [234, 146] width 225 height 150
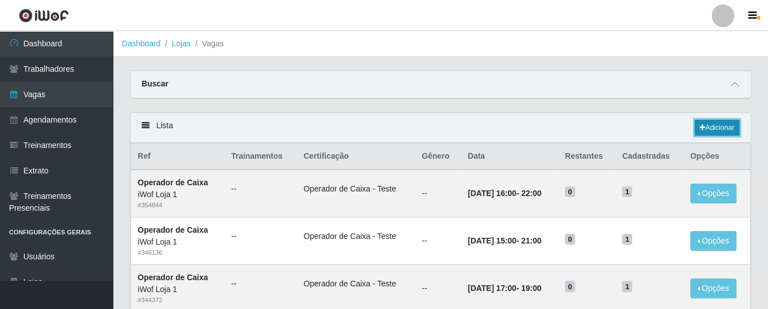
click at [722, 122] on link "Adicionar" at bounding box center [717, 128] width 45 height 16
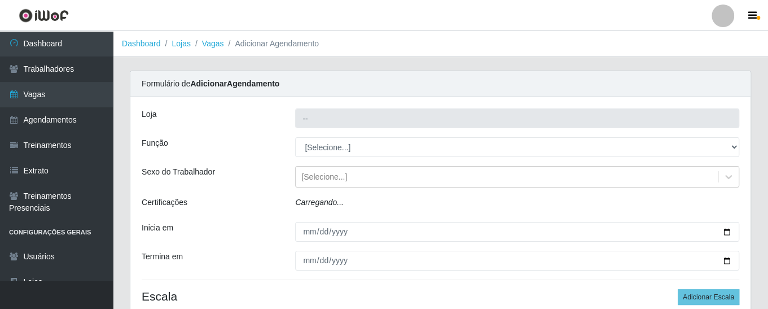
type input "iWof Loja 1"
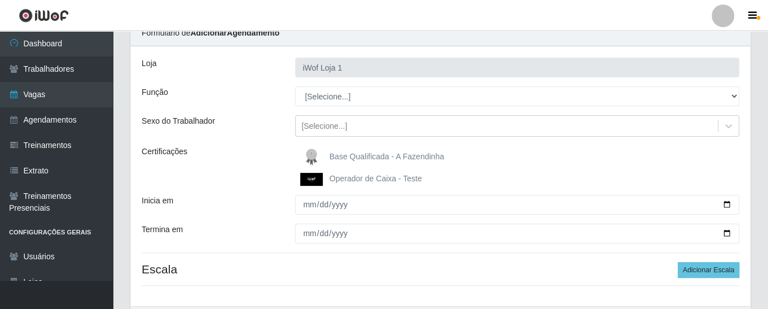
scroll to position [47, 0]
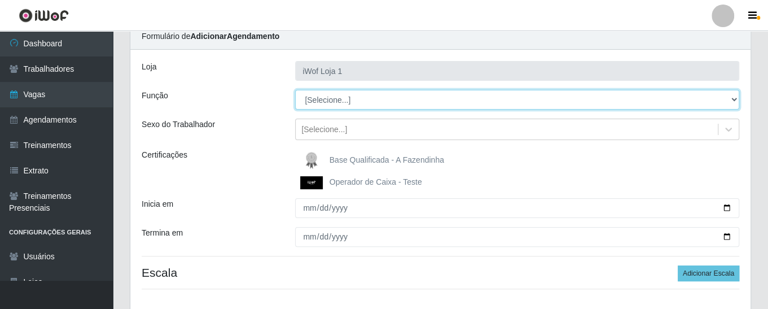
click at [324, 96] on select "[Selecione...] Auxiliar de entrega Auxiliar de entrega + Operador de Caixa Test…" at bounding box center [517, 100] width 444 height 20
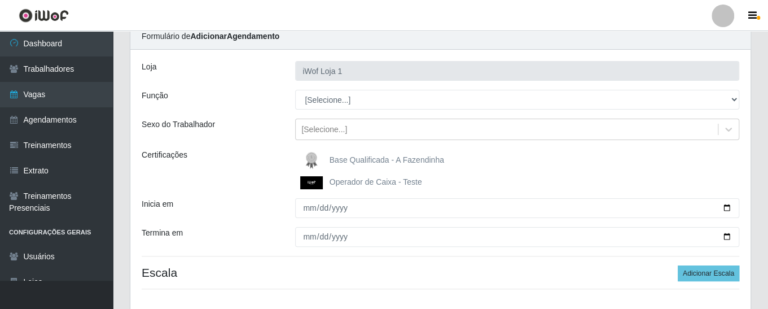
click at [258, 137] on div "Sexo do Trabalhador" at bounding box center [209, 128] width 153 height 21
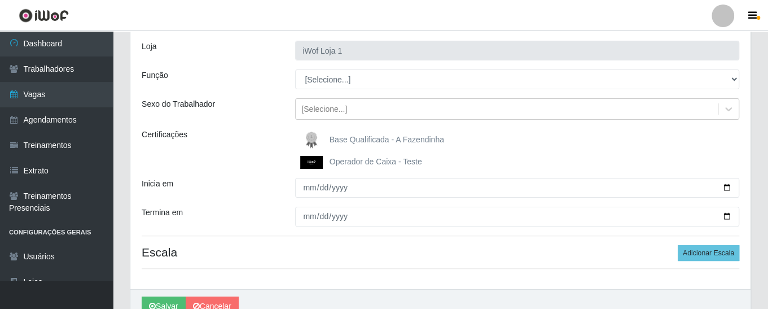
scroll to position [70, 0]
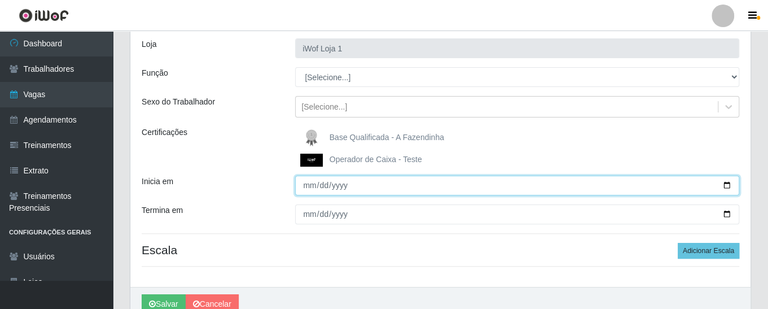
click at [308, 188] on input "Inicia em" at bounding box center [517, 185] width 444 height 20
type input "[DATE]"
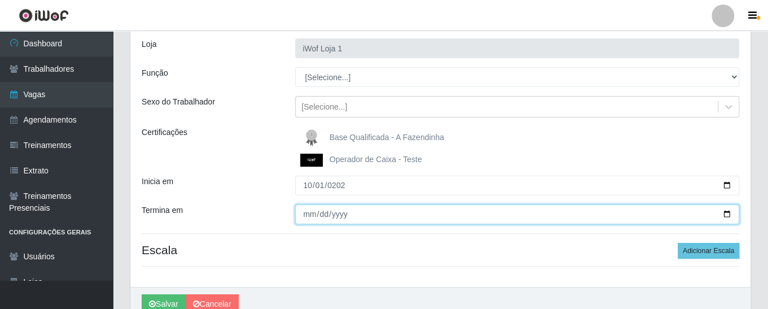
click at [308, 212] on input "Termina em" at bounding box center [517, 214] width 444 height 20
type input "[DATE]"
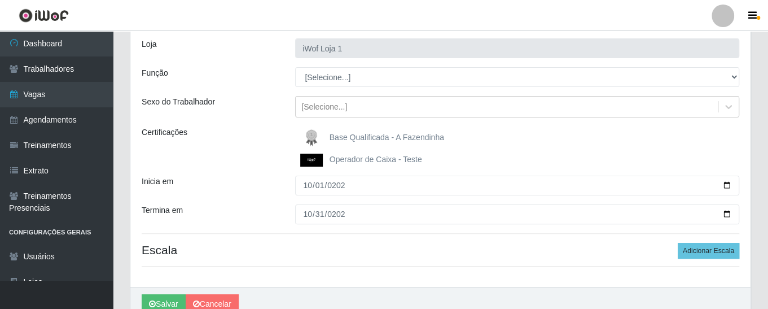
click at [251, 204] on div "Loja iWof Loja 1 Função [Selecione...] Auxiliar de entrega Auxiliar de entrega …" at bounding box center [440, 157] width 620 height 260
click at [706, 255] on button "Adicionar Escala" at bounding box center [708, 251] width 61 height 16
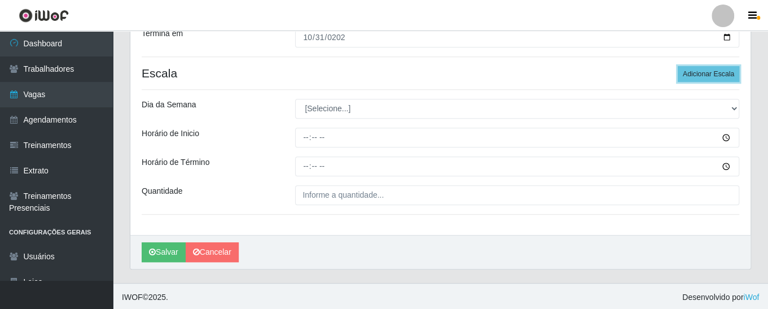
scroll to position [247, 0]
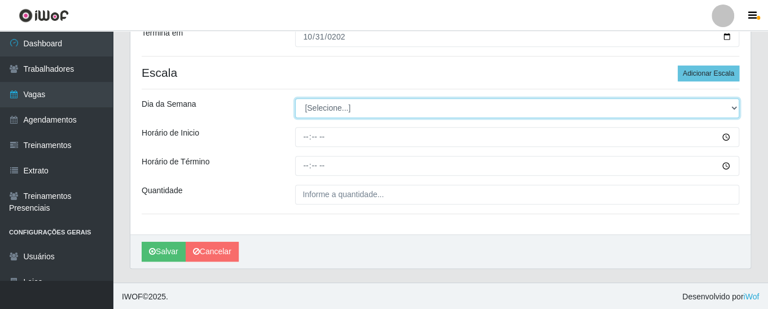
click at [326, 108] on select "[Selecione...] Segunda Terça Quarta Quinta Sexta Sábado Domingo" at bounding box center [517, 108] width 444 height 20
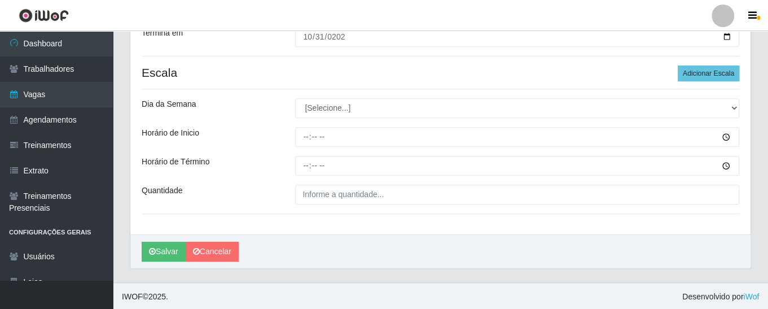
click at [225, 101] on div "Dia da Semana" at bounding box center [209, 108] width 153 height 20
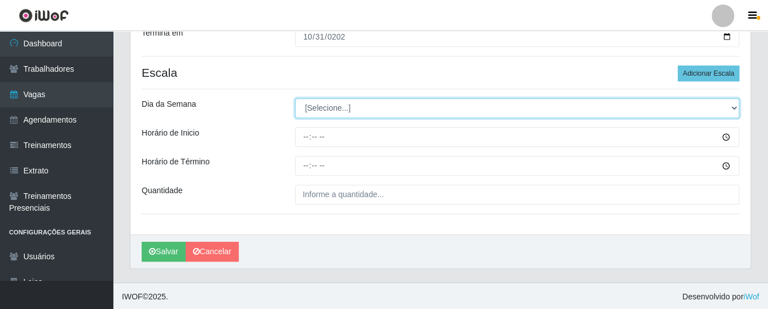
click at [297, 109] on select "[Selecione...] Segunda Terça Quarta Quinta Sexta Sábado Domingo" at bounding box center [517, 108] width 444 height 20
select select "1"
click at [295, 98] on select "[Selecione...] Segunda Terça Quarta Quinta Sexta Sábado Domingo" at bounding box center [517, 108] width 444 height 20
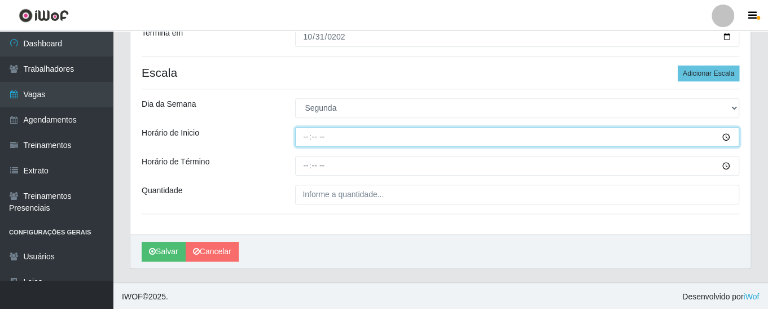
click at [302, 135] on input "Horário de Inicio" at bounding box center [517, 137] width 444 height 20
type input "07:10"
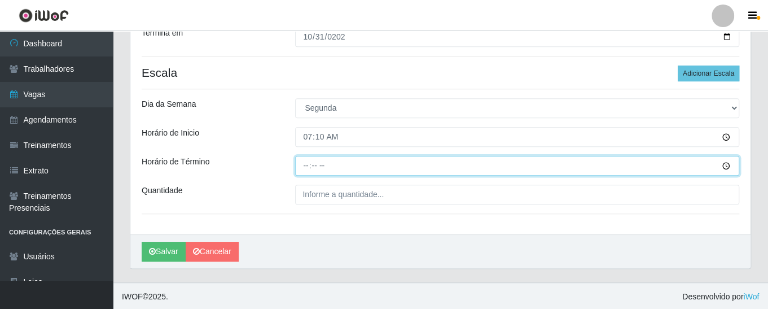
type input "13:00"
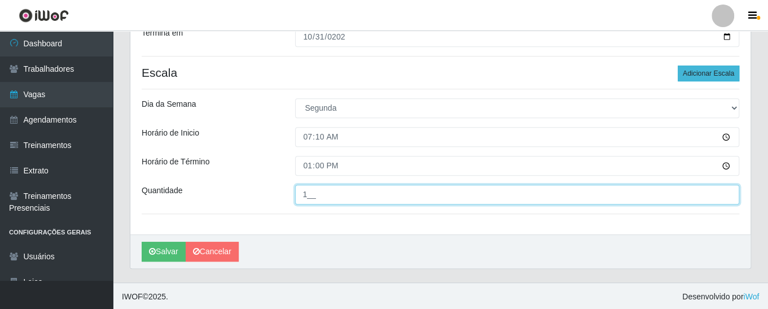
type input "1__"
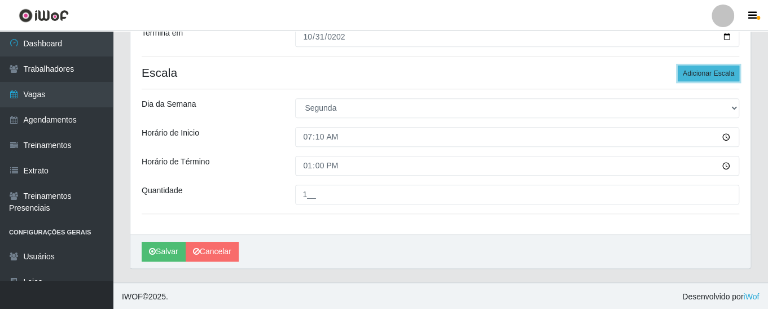
click at [687, 71] on button "Adicionar Escala" at bounding box center [708, 73] width 61 height 16
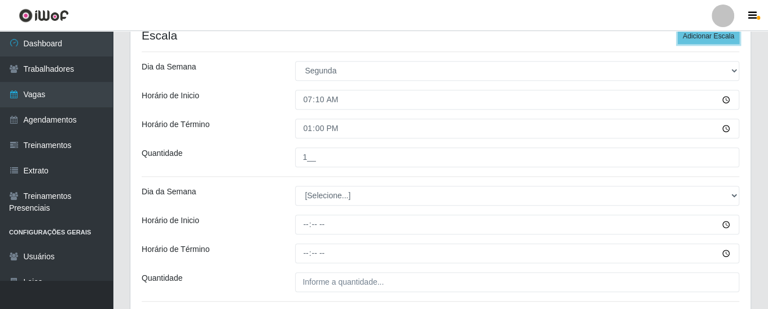
scroll to position [288, 0]
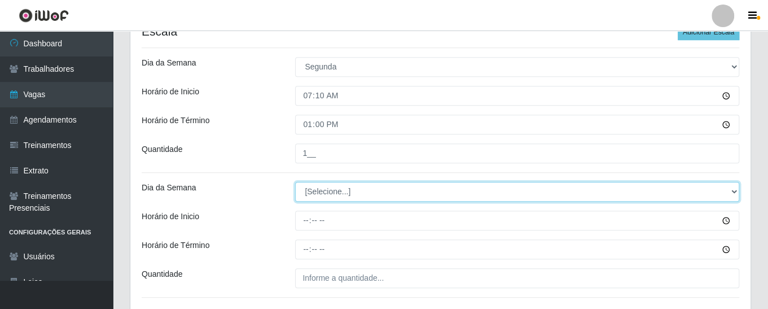
click at [336, 191] on select "[Selecione...] Segunda Terça Quarta Quinta Sexta Sábado Domingo" at bounding box center [517, 192] width 444 height 20
select select "1"
click at [295, 182] on select "[Selecione...] Segunda Terça Quarta Quinta Sexta Sábado Domingo" at bounding box center [517, 192] width 444 height 20
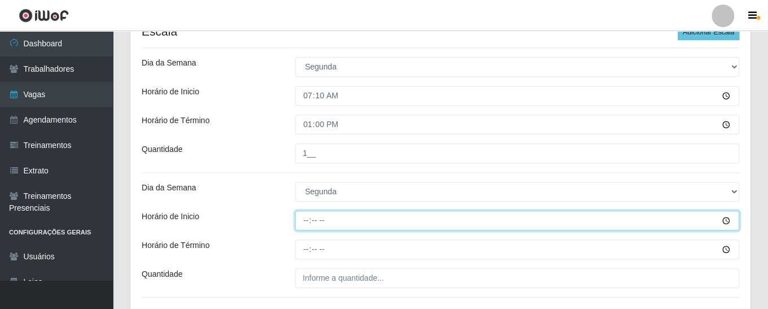
click at [300, 226] on input "Horário de Inicio" at bounding box center [517, 220] width 444 height 20
type input "07:00"
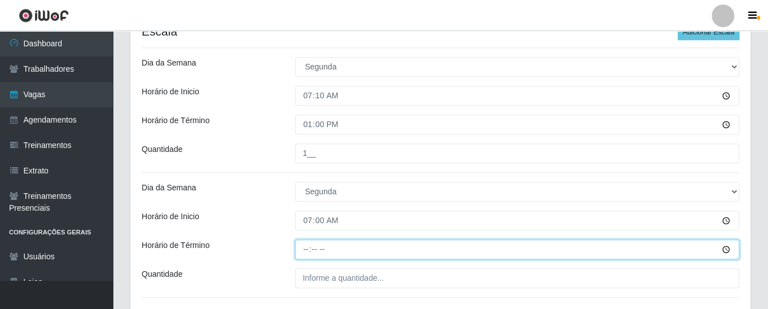
type input "13:00"
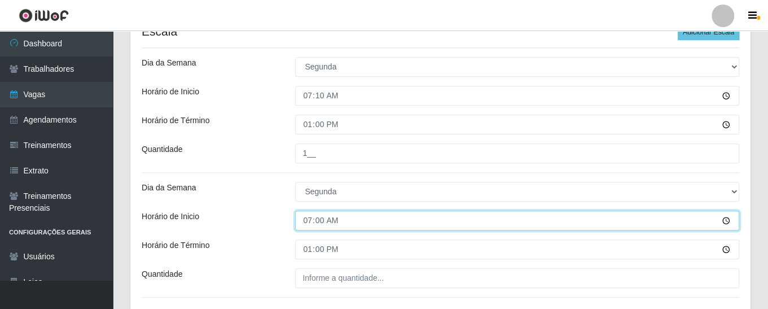
click at [306, 219] on input "07:00" at bounding box center [517, 220] width 444 height 20
type input "14:00"
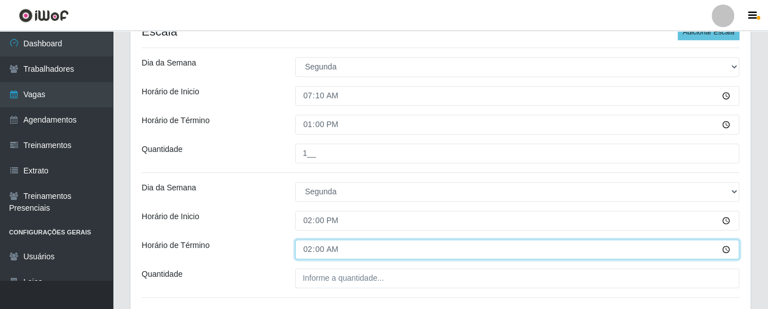
type input "20:00"
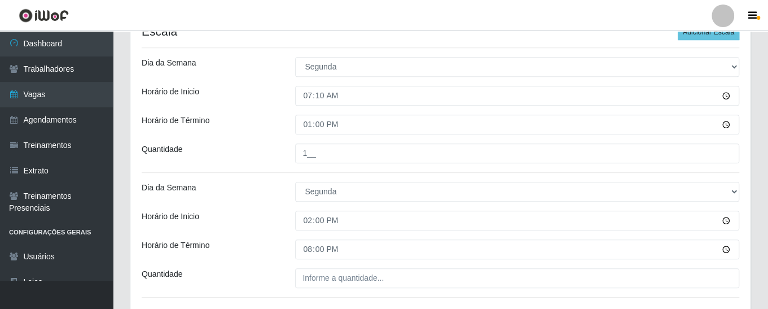
click at [274, 222] on div "Horário de Inicio" at bounding box center [209, 220] width 153 height 20
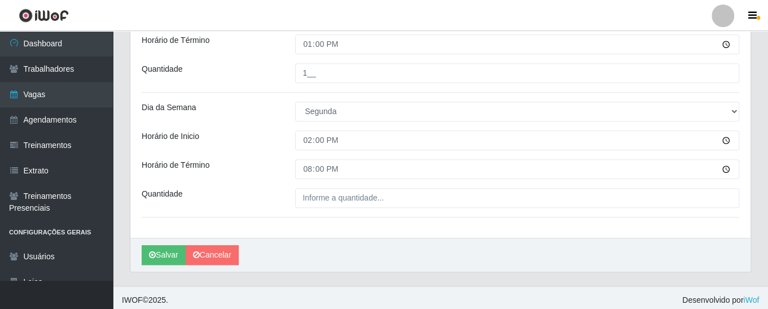
scroll to position [371, 0]
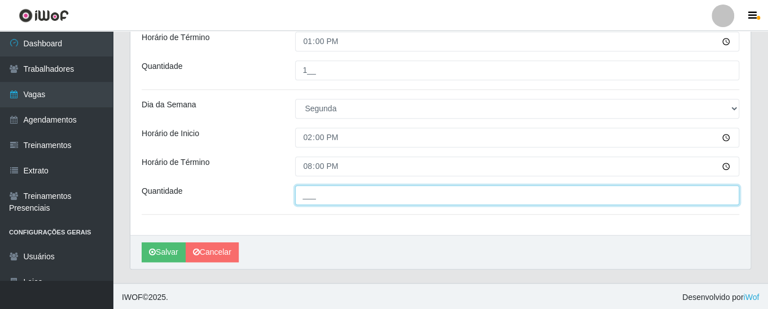
click at [305, 195] on input "___" at bounding box center [517, 195] width 444 height 20
type input "1__"
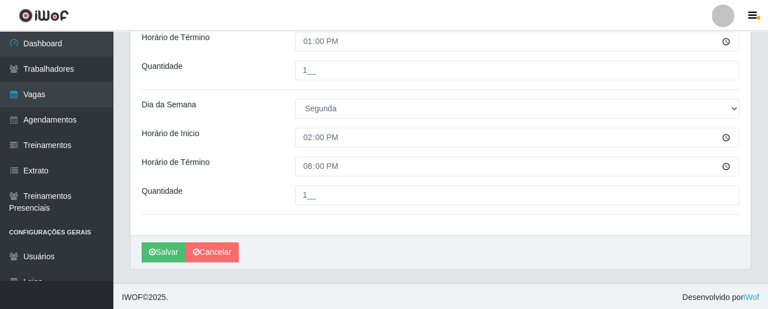
click at [263, 170] on div "Horário de Término" at bounding box center [209, 166] width 153 height 20
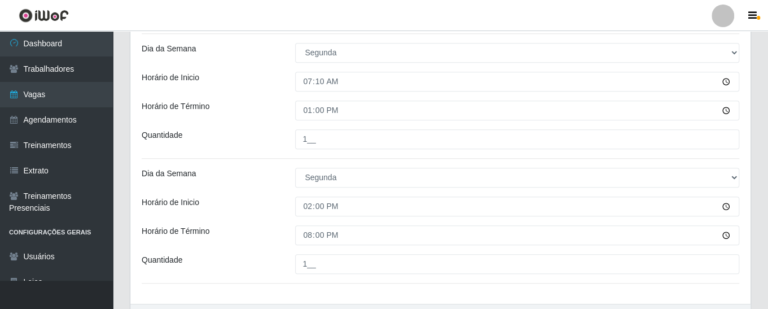
scroll to position [292, 0]
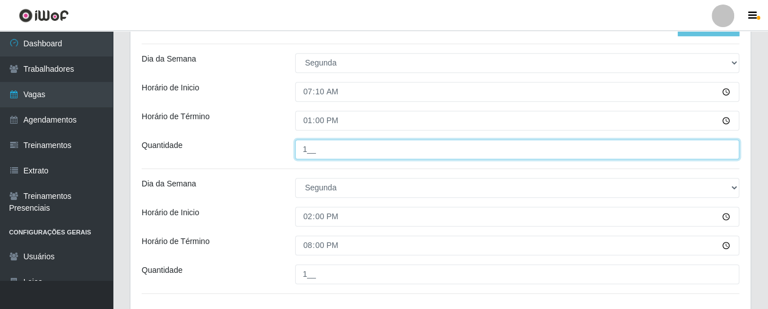
click at [307, 150] on input "1__" at bounding box center [517, 149] width 444 height 20
type input "1__"
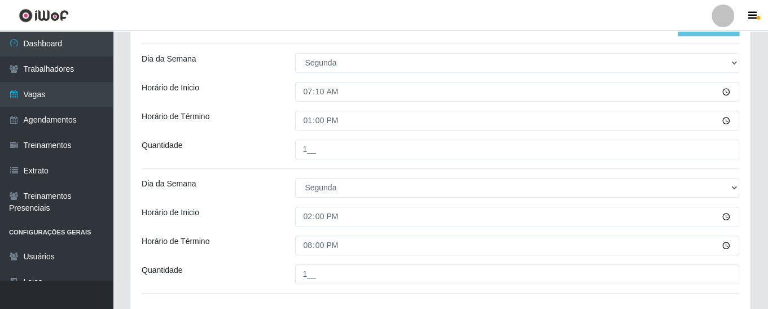
click at [266, 112] on div "Horário de Término" at bounding box center [209, 121] width 153 height 20
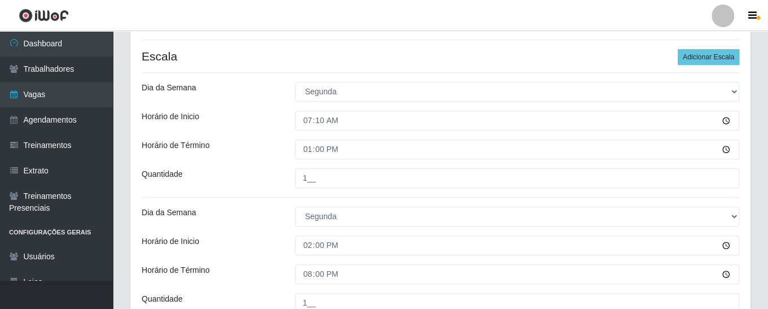
scroll to position [274, 0]
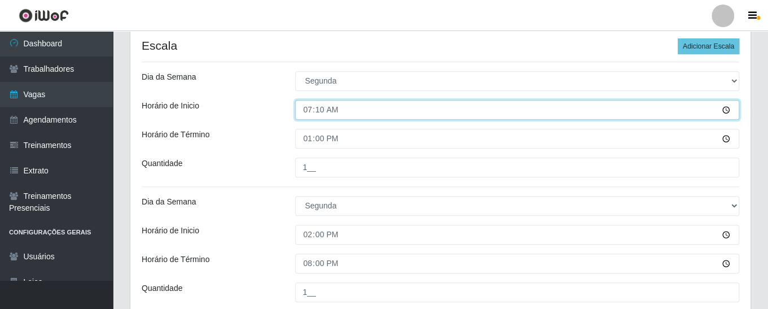
click at [317, 109] on input "07:10" at bounding box center [517, 110] width 444 height 20
type input "07:00"
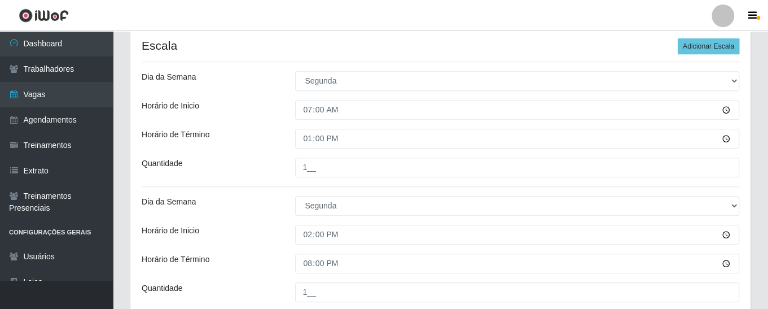
click at [284, 113] on div "Horário de Inicio" at bounding box center [209, 110] width 153 height 20
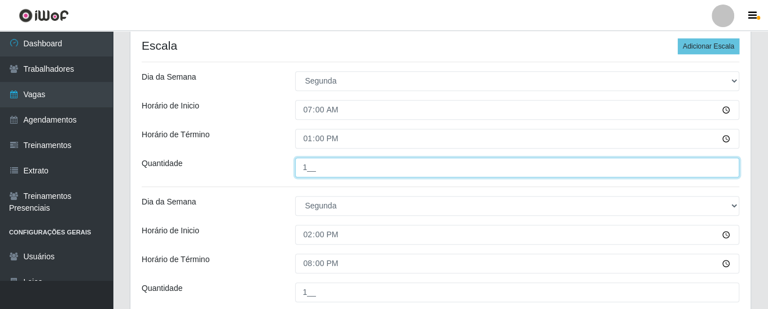
click at [306, 170] on input "1__" at bounding box center [517, 167] width 444 height 20
type input "1__"
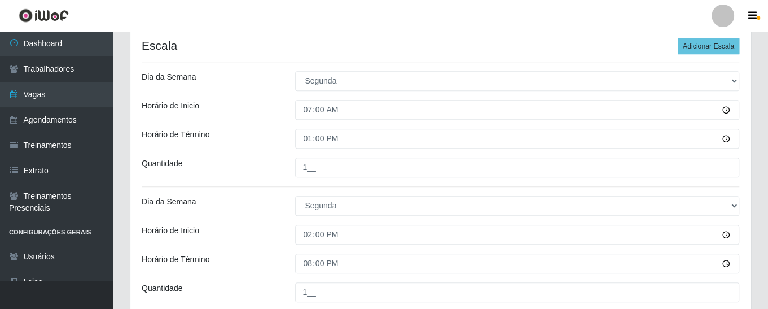
click at [259, 168] on div "Quantidade" at bounding box center [209, 167] width 153 height 20
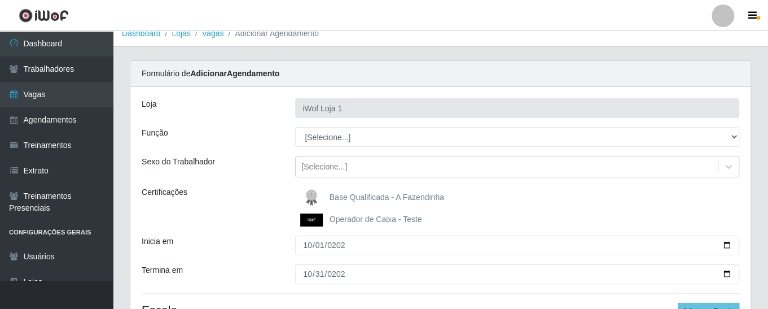
scroll to position [0, 0]
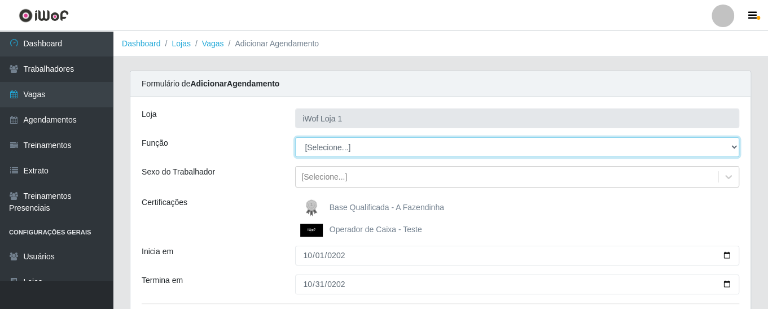
click at [322, 147] on select "[Selecione...] Auxiliar de entrega Auxiliar de entrega + Operador de Caixa Test…" at bounding box center [517, 147] width 444 height 20
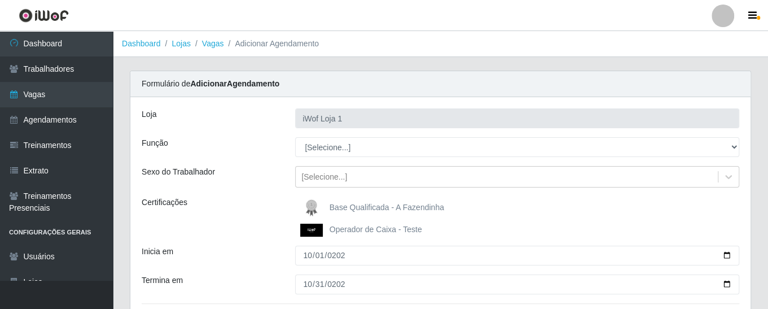
click at [271, 173] on div "Sexo do Trabalhador" at bounding box center [209, 176] width 153 height 21
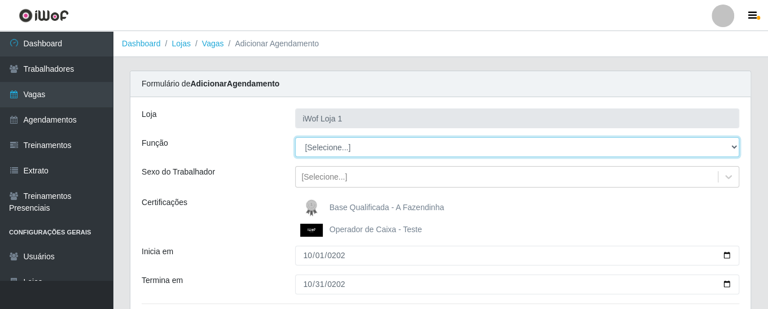
click at [314, 146] on select "[Selecione...] Auxiliar de entrega Auxiliar de entrega + Operador de Caixa Test…" at bounding box center [517, 147] width 444 height 20
select select "141"
click at [295, 137] on select "[Selecione...] Auxiliar de entrega Auxiliar de entrega + Operador de Caixa Test…" at bounding box center [517, 147] width 444 height 20
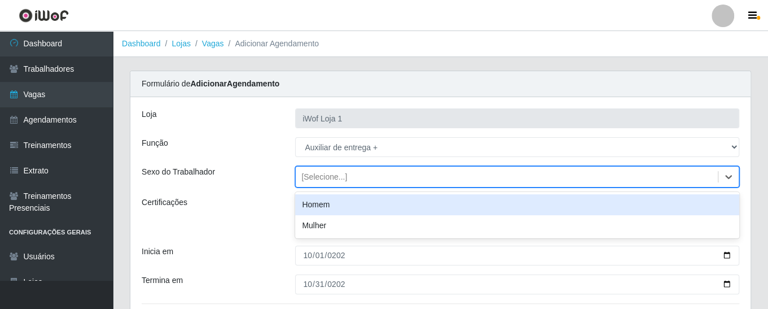
click at [320, 177] on div "[Selecione...]" at bounding box center [324, 177] width 46 height 12
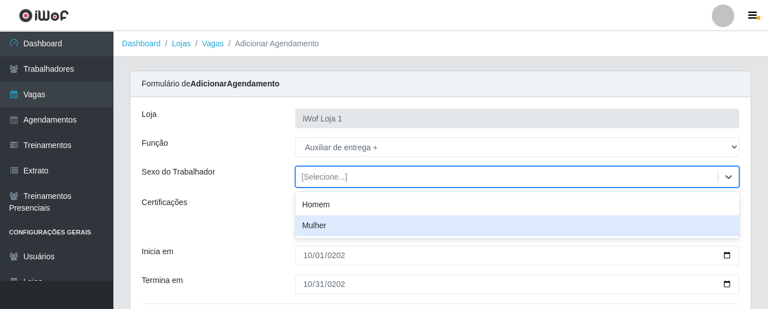
click at [308, 225] on div "Mulher" at bounding box center [517, 225] width 444 height 21
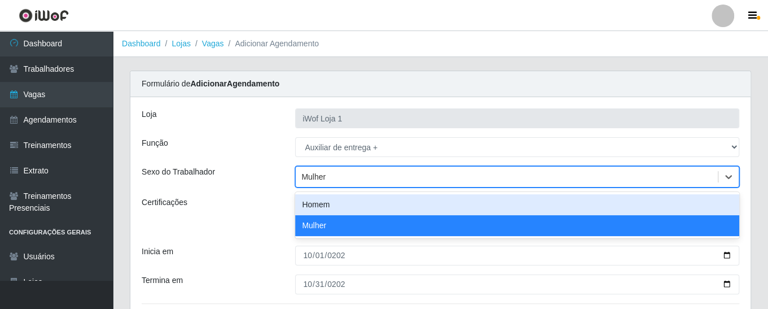
click at [335, 170] on div "Mulher" at bounding box center [507, 177] width 422 height 19
click at [310, 209] on div "Homem" at bounding box center [517, 204] width 444 height 21
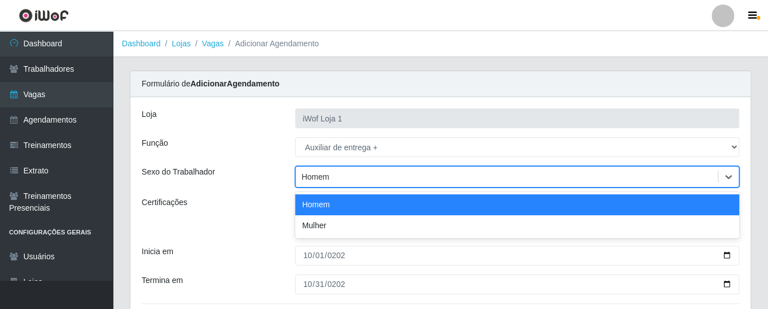
click at [309, 175] on div "Homem" at bounding box center [315, 177] width 28 height 12
click at [305, 203] on div "Homem" at bounding box center [517, 204] width 444 height 21
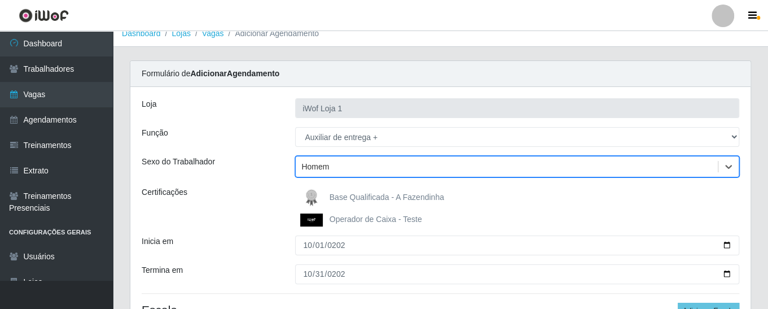
scroll to position [11, 0]
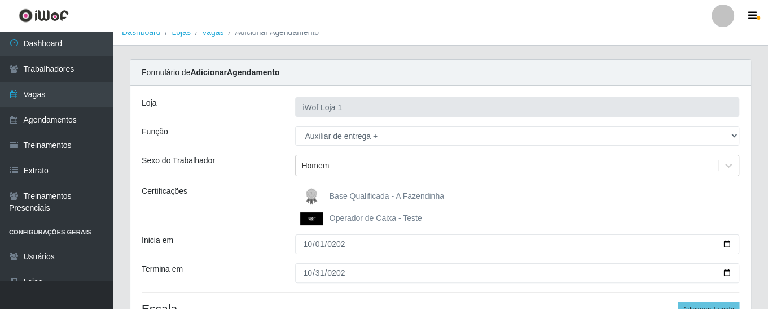
click at [140, 188] on div "Certificações" at bounding box center [209, 205] width 153 height 40
drag, startPoint x: 140, startPoint y: 188, endPoint x: 190, endPoint y: 191, distance: 50.3
click at [190, 191] on div "Certificações" at bounding box center [209, 205] width 153 height 40
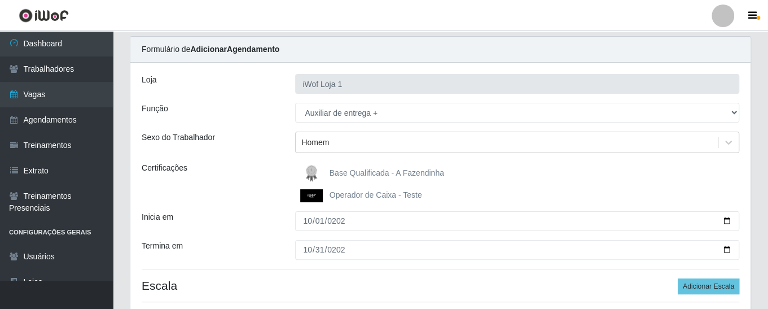
scroll to position [36, 0]
click at [321, 170] on img at bounding box center [313, 172] width 27 height 23
click at [0, 0] on input "Base Qualificada - A Fazendinha" at bounding box center [0, 0] width 0 height 0
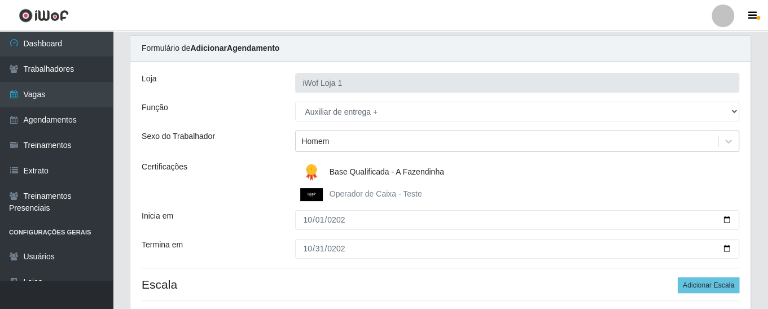
click at [309, 172] on img at bounding box center [313, 172] width 27 height 23
click at [0, 0] on input "Base Qualificada - A Fazendinha" at bounding box center [0, 0] width 0 height 0
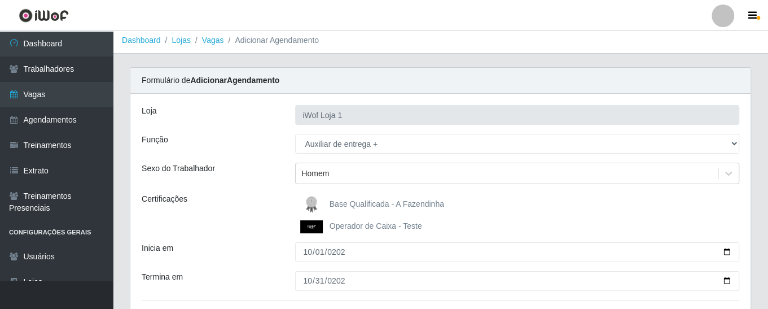
scroll to position [0, 0]
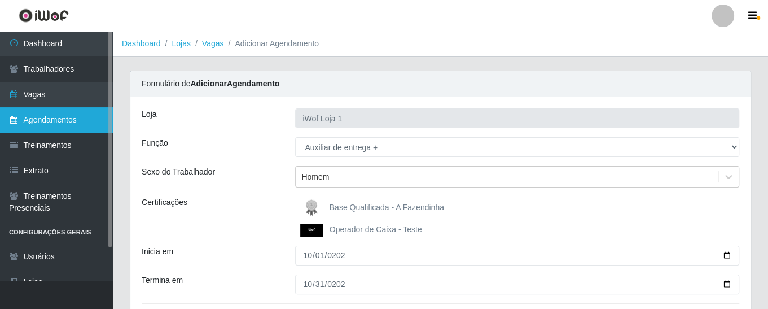
click at [69, 124] on link "Agendamentos" at bounding box center [56, 119] width 113 height 25
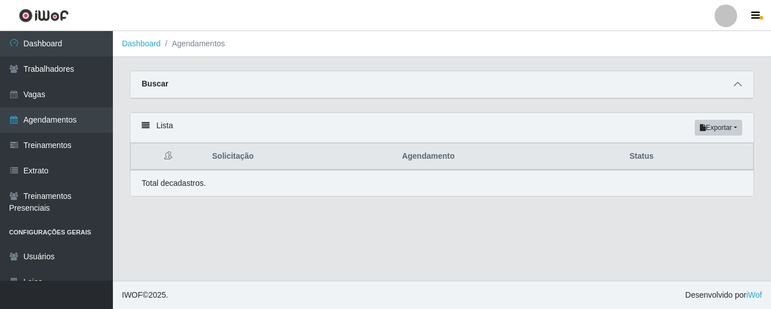
click at [739, 82] on icon at bounding box center [737, 84] width 8 height 8
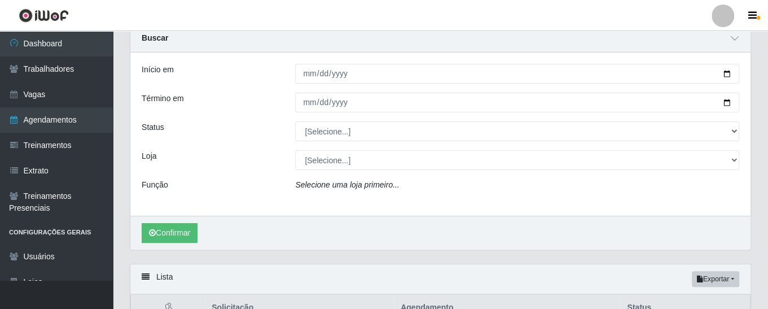
scroll to position [43, 0]
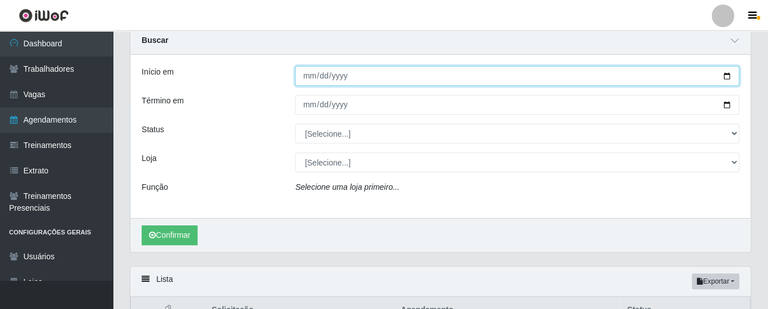
click at [304, 80] on input "Início em" at bounding box center [517, 76] width 444 height 20
type input "[DATE]"
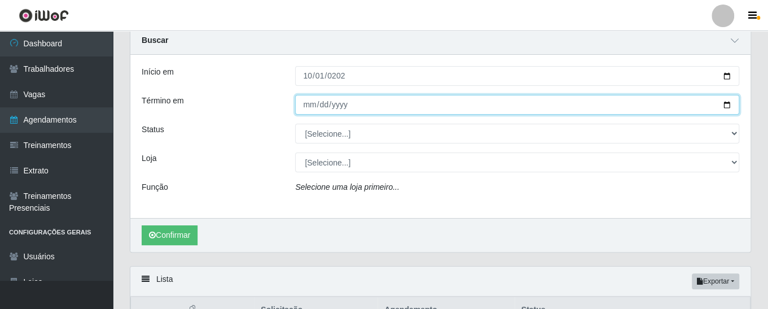
click at [306, 106] on input "Término em" at bounding box center [517, 105] width 444 height 20
type input "[DATE]"
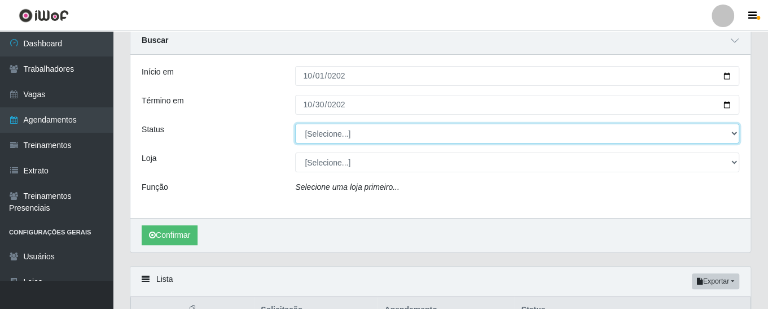
click at [325, 136] on select "[Selecione...] AGENDADO AGUARDANDO LIBERAR EM ANDAMENTO EM REVISÃO FINALIZADO C…" at bounding box center [517, 134] width 444 height 20
select select "AGENDADO"
click at [295, 124] on select "[Selecione...] AGENDADO AGUARDANDO LIBERAR EM ANDAMENTO EM REVISÃO FINALIZADO C…" at bounding box center [517, 134] width 444 height 20
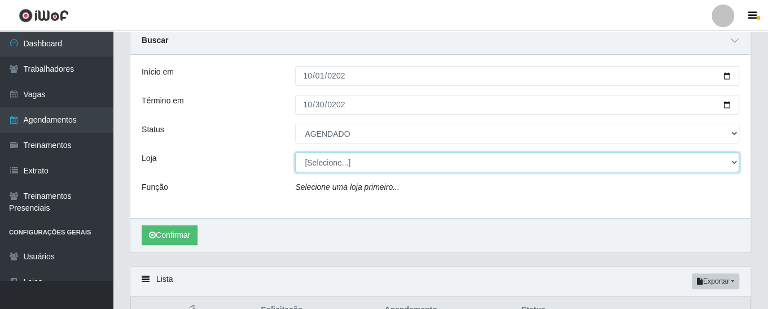
click at [321, 159] on select "[Selecione...] iWof Loja 1 iWof Loja 2 iWof Loja 3" at bounding box center [517, 162] width 444 height 20
select select "114"
click at [295, 152] on select "[Selecione...] iWof Loja 1 iWof Loja 2 iWof Loja 3" at bounding box center [517, 162] width 444 height 20
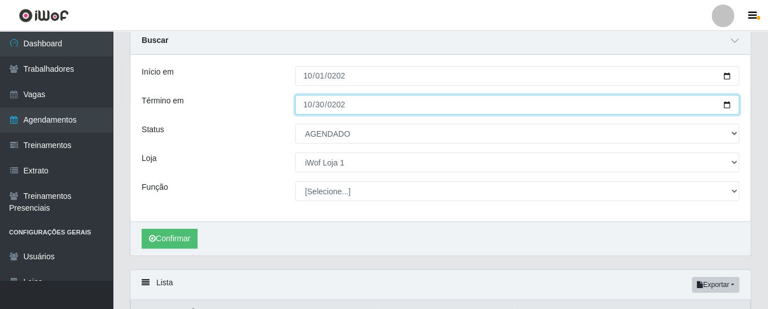
click at [306, 107] on input "[DATE]" at bounding box center [517, 105] width 444 height 20
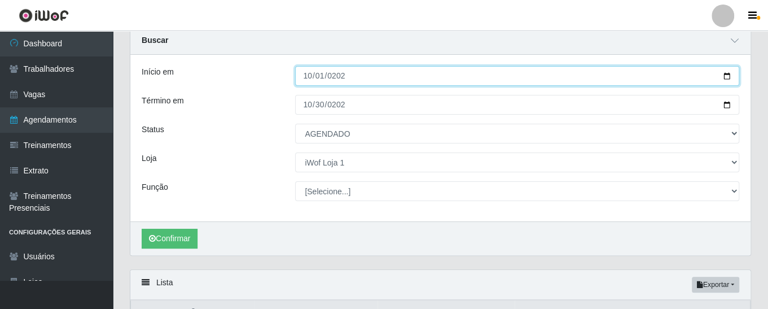
click at [326, 76] on input "[DATE]" at bounding box center [517, 76] width 444 height 20
click at [319, 78] on input "[DATE]" at bounding box center [517, 76] width 444 height 20
type input "[DATE]"
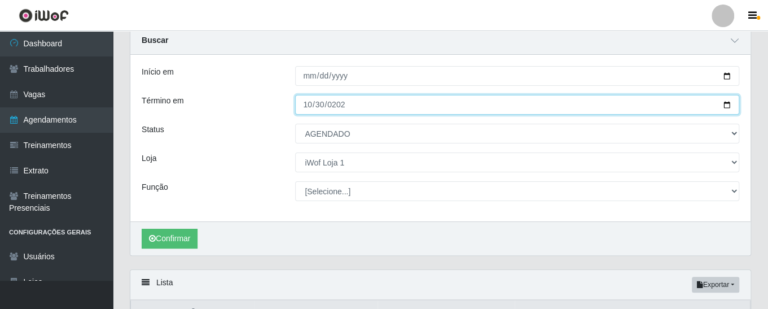
click at [319, 107] on input "[DATE]" at bounding box center [517, 105] width 444 height 20
type input "[DATE]"
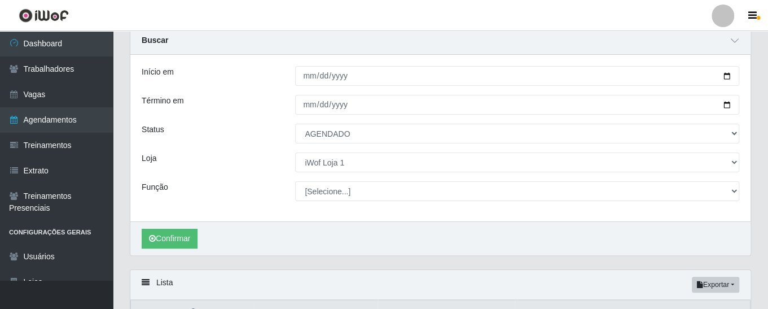
click at [267, 76] on div "Início em" at bounding box center [209, 76] width 153 height 20
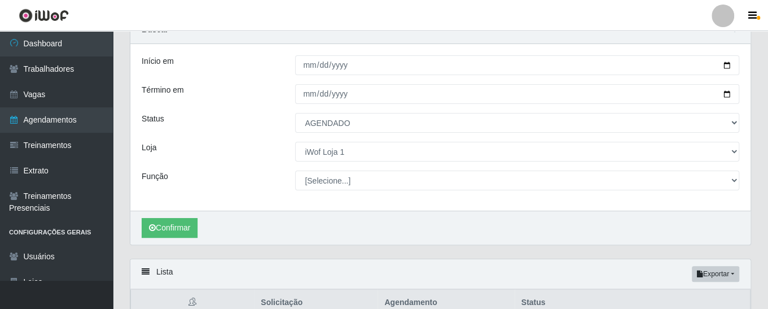
scroll to position [55, 0]
click at [721, 271] on button "Exportar" at bounding box center [715, 273] width 47 height 16
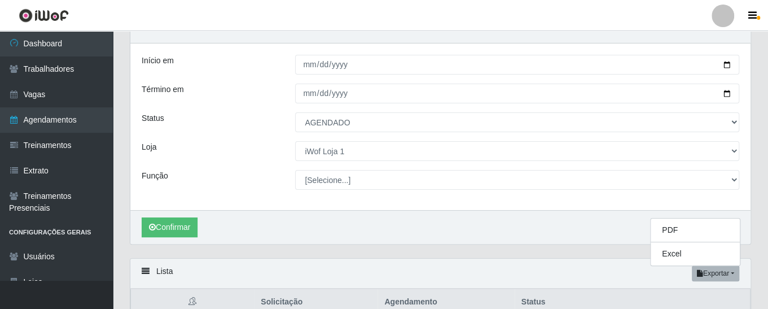
click at [586, 258] on div "Lista Exportar PDF Excel" at bounding box center [440, 273] width 620 height 30
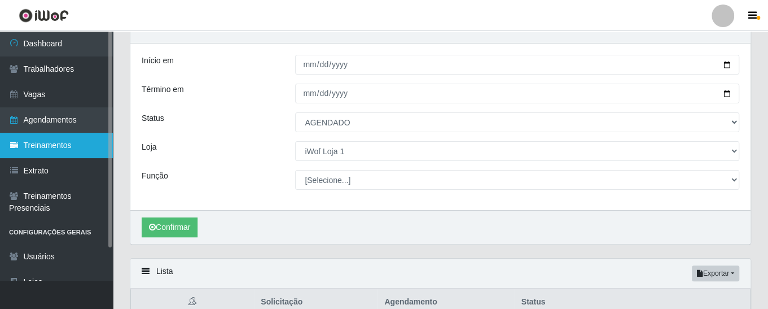
click at [64, 143] on link "Treinamentos" at bounding box center [56, 145] width 113 height 25
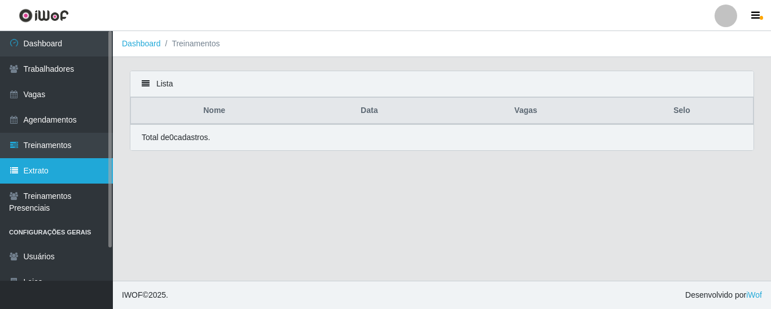
click at [59, 168] on link "Extrato" at bounding box center [56, 170] width 113 height 25
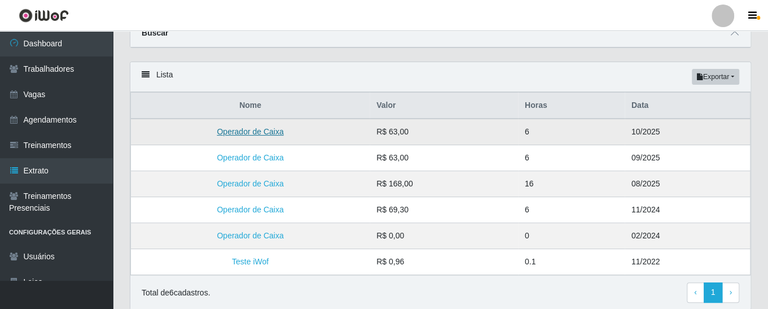
scroll to position [50, 0]
drag, startPoint x: 370, startPoint y: 131, endPoint x: 661, endPoint y: 130, distance: 290.6
click at [661, 130] on tr "Operador de Caixa R$ 63,00 6 10/2025" at bounding box center [440, 132] width 619 height 27
click at [661, 130] on td "10/2025" at bounding box center [688, 132] width 126 height 27
drag, startPoint x: 627, startPoint y: 132, endPoint x: 660, endPoint y: 130, distance: 32.2
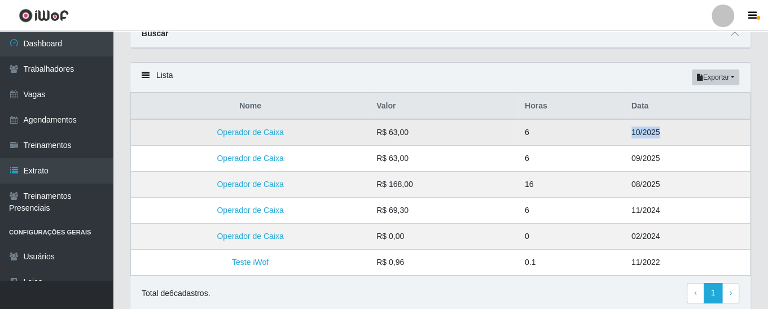
click at [660, 130] on td "10/2025" at bounding box center [688, 132] width 126 height 27
drag, startPoint x: 197, startPoint y: 134, endPoint x: 664, endPoint y: 134, distance: 466.6
click at [664, 134] on tr "Operador de Caixa R$ 63,00 6 10/2025" at bounding box center [440, 132] width 619 height 27
click at [189, 138] on td "Operador de Caixa" at bounding box center [250, 132] width 239 height 27
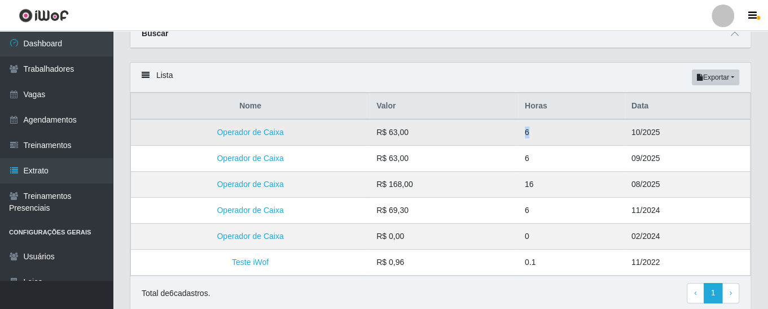
drag, startPoint x: 521, startPoint y: 127, endPoint x: 533, endPoint y: 130, distance: 12.3
click at [533, 130] on td "6" at bounding box center [571, 132] width 107 height 27
drag, startPoint x: 658, startPoint y: 133, endPoint x: 627, endPoint y: 137, distance: 31.3
click at [627, 137] on td "10/2025" at bounding box center [688, 132] width 126 height 27
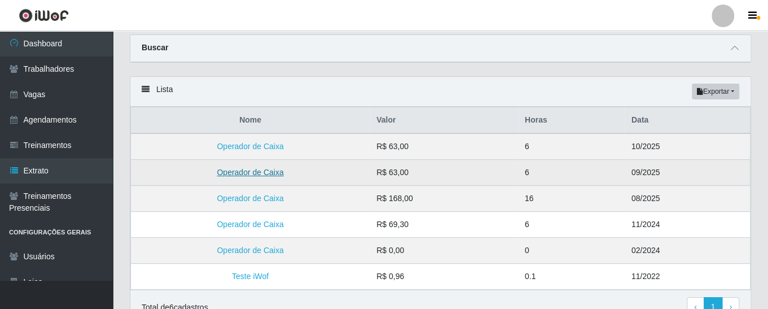
scroll to position [14, 0]
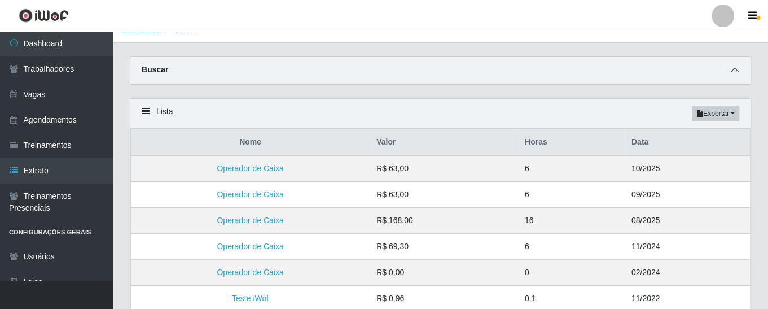
click at [736, 73] on div "Buscar" at bounding box center [440, 70] width 620 height 27
click at [736, 73] on icon at bounding box center [735, 70] width 8 height 8
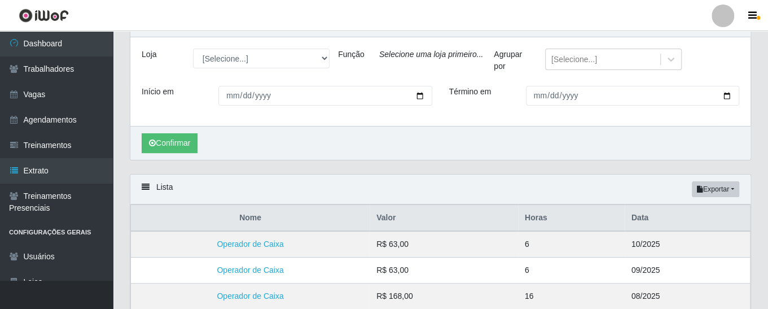
scroll to position [65, 0]
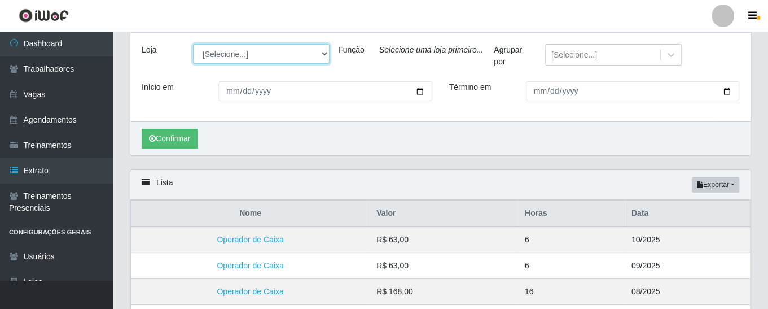
click at [233, 56] on select "[Selecione...] iWof Loja 1 iWof Loja 2 iWof Loja 3" at bounding box center [261, 54] width 137 height 20
select select "114"
click at [193, 44] on select "[Selecione...] iWof Loja 1 iWof Loja 2 iWof Loja 3" at bounding box center [261, 54] width 137 height 20
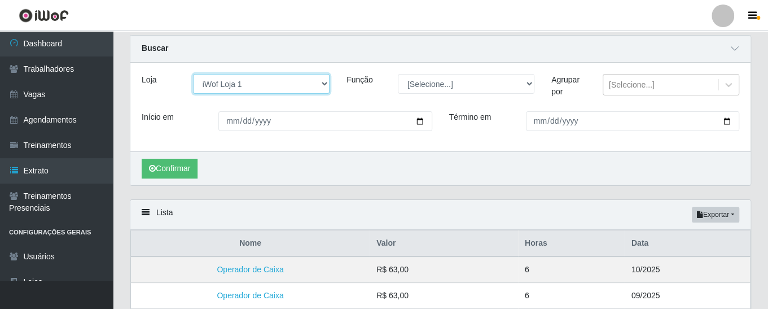
scroll to position [24, 0]
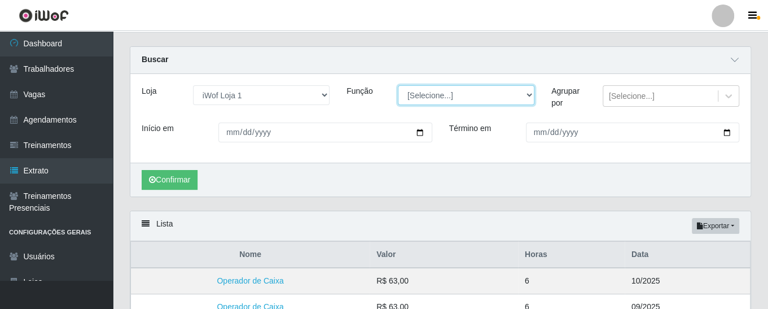
click at [435, 95] on select "[Selecione...] Auxiliar de entrega Auxiliar de entrega + Operador de Caixa Test…" at bounding box center [466, 95] width 137 height 20
select select "22"
click at [398, 85] on select "[Selecione...] Auxiliar de entrega Auxiliar de entrega + Operador de Caixa Test…" at bounding box center [466, 95] width 137 height 20
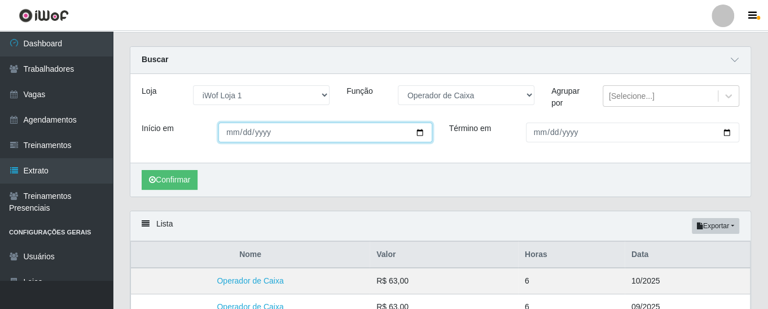
click at [223, 133] on input "Início em" at bounding box center [324, 132] width 213 height 20
type input "[DATE]"
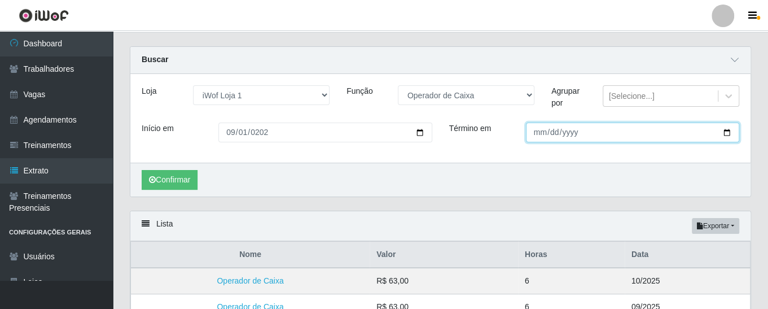
click at [536, 135] on input "Término em" at bounding box center [632, 132] width 213 height 20
type input "[DATE]"
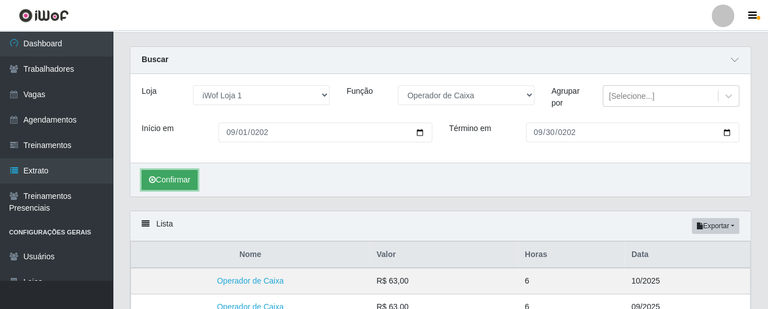
click at [170, 178] on button "Confirmar" at bounding box center [170, 180] width 56 height 20
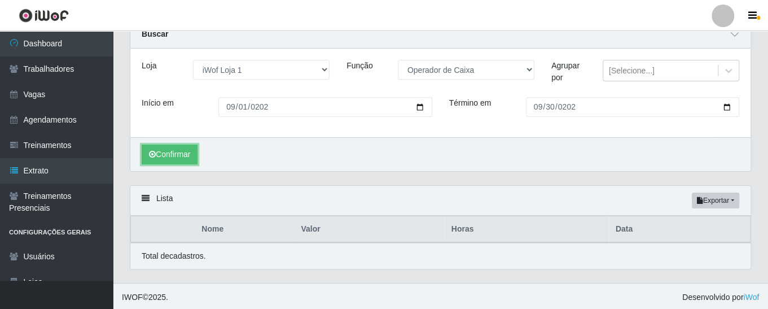
scroll to position [83, 0]
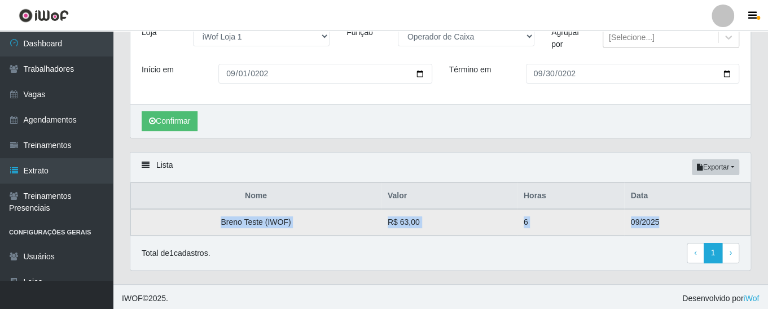
drag, startPoint x: 222, startPoint y: 219, endPoint x: 659, endPoint y: 225, distance: 436.7
click at [659, 225] on tr "Breno Teste (IWOF) R$ 63,00 6 09/2025" at bounding box center [440, 222] width 619 height 27
click at [626, 221] on td "09/2025" at bounding box center [687, 222] width 126 height 27
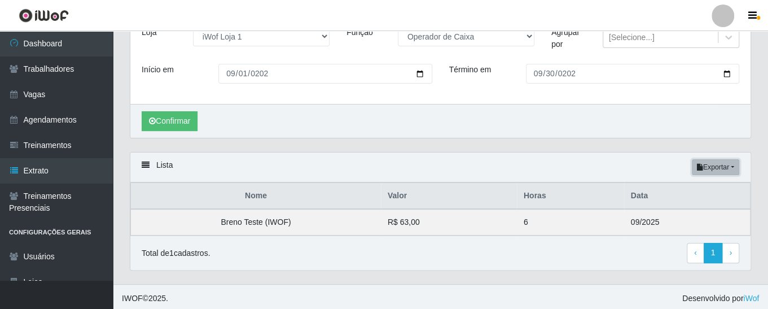
click at [711, 173] on button "Exportar" at bounding box center [715, 167] width 47 height 16
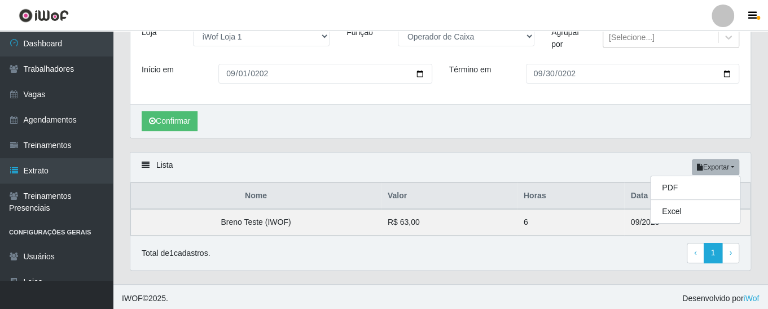
click at [545, 150] on div "Carregando... Buscar Loja [Selecione...] iWof Loja 1 iWof Loja 2 iWof Loja 3 Fu…" at bounding box center [440, 70] width 638 height 164
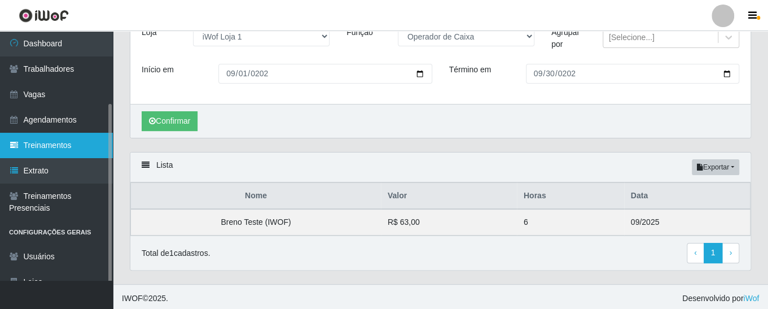
scroll to position [39, 0]
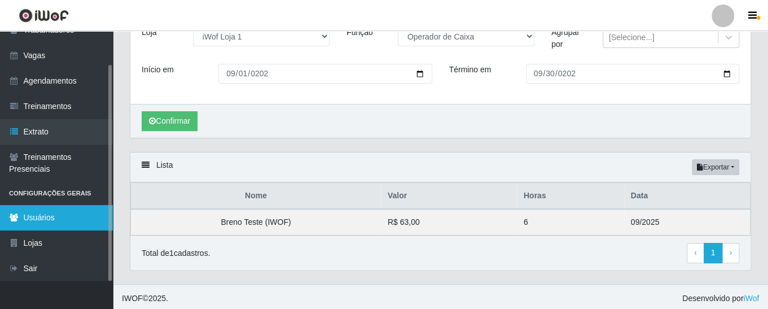
click at [65, 217] on link "Usuários" at bounding box center [56, 217] width 113 height 25
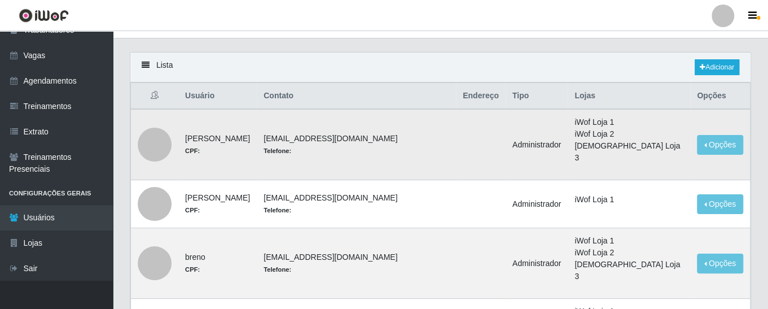
scroll to position [18, 0]
click at [204, 133] on td "[PERSON_NAME] CPF:" at bounding box center [217, 144] width 78 height 71
click at [299, 131] on td "[EMAIL_ADDRESS][DOMAIN_NAME] Telefone:" at bounding box center [356, 144] width 199 height 71
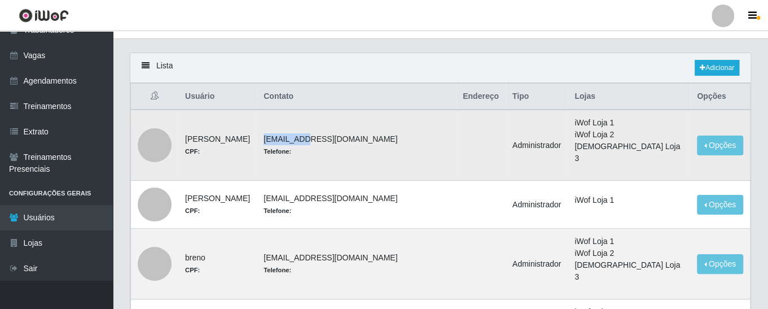
click at [299, 131] on td "[EMAIL_ADDRESS][DOMAIN_NAME] Telefone:" at bounding box center [356, 144] width 199 height 71
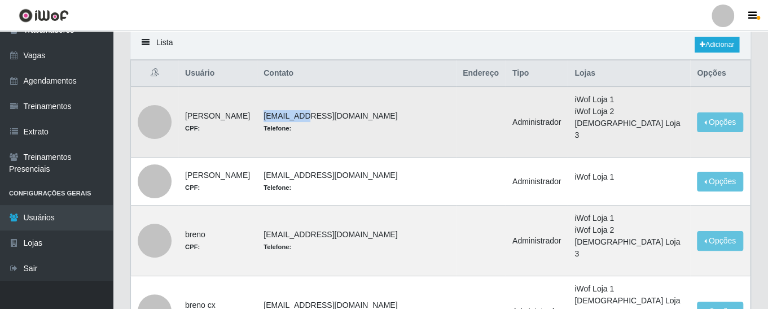
scroll to position [42, 0]
drag, startPoint x: 520, startPoint y: 113, endPoint x: 574, endPoint y: 116, distance: 53.7
click at [568, 116] on td "Administrador" at bounding box center [537, 121] width 62 height 71
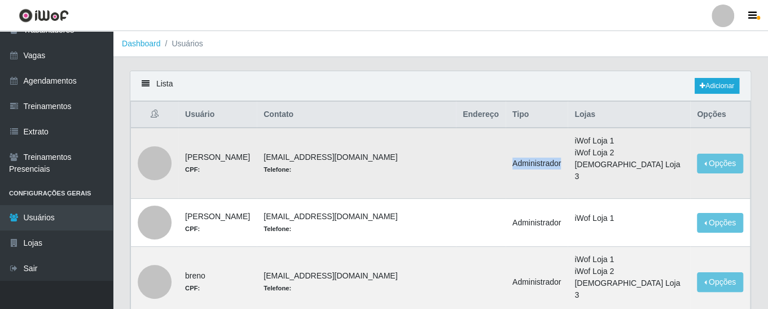
scroll to position [0, 0]
click at [710, 154] on button "Opções" at bounding box center [720, 163] width 46 height 20
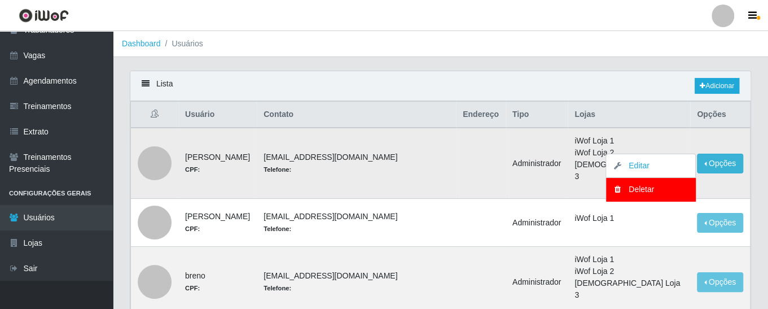
click at [456, 150] on td at bounding box center [481, 163] width 50 height 71
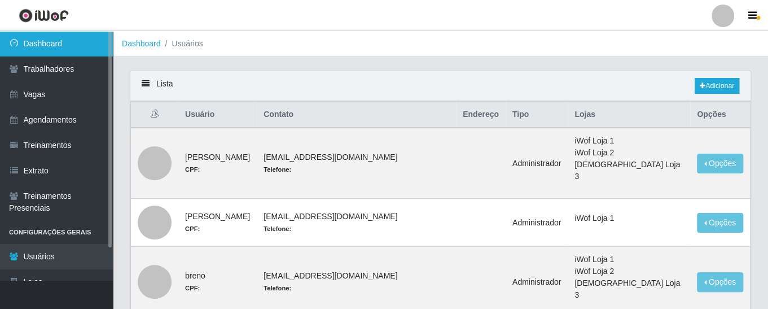
click at [68, 46] on link "Dashboard" at bounding box center [56, 43] width 113 height 25
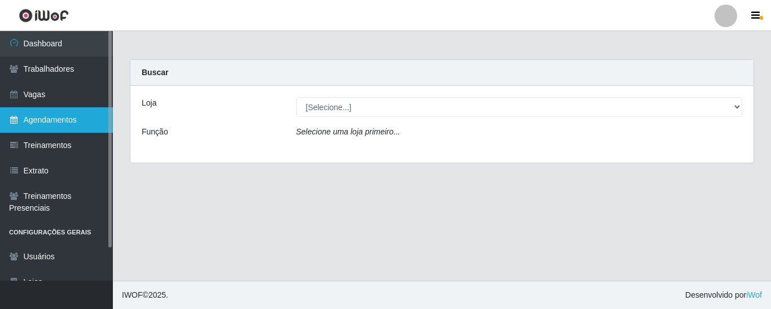
click at [65, 119] on link "Agendamentos" at bounding box center [56, 119] width 113 height 25
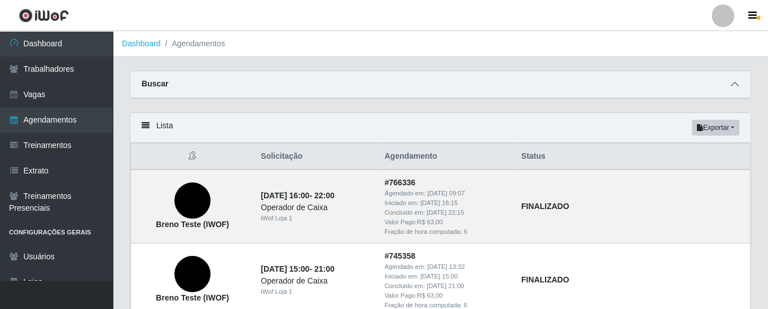
click at [735, 85] on icon at bounding box center [735, 84] width 8 height 8
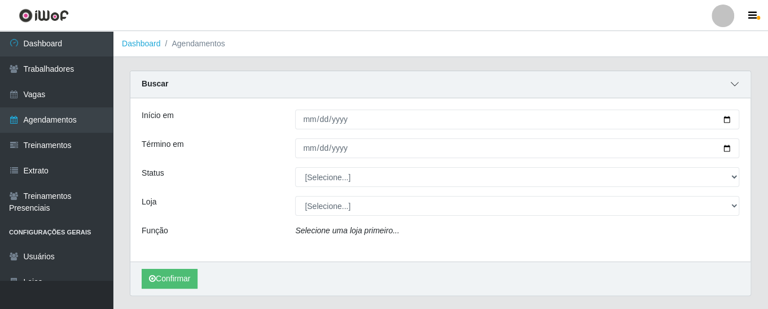
click at [735, 85] on icon at bounding box center [735, 84] width 8 height 8
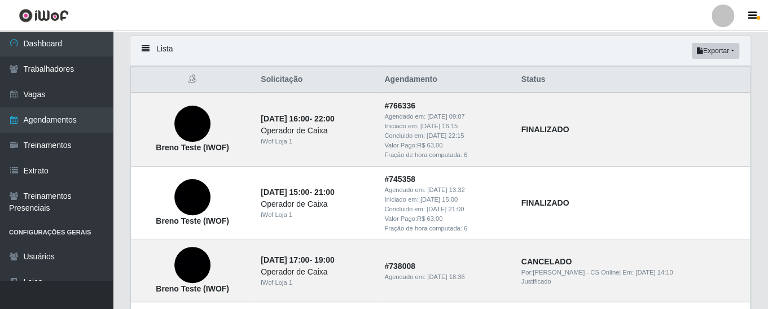
scroll to position [103, 0]
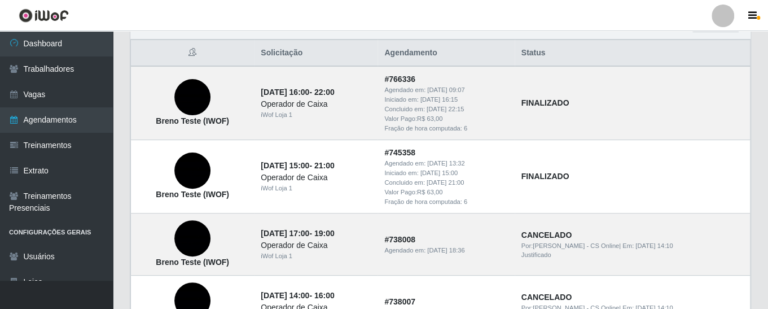
drag, startPoint x: 568, startPoint y: 161, endPoint x: 115, endPoint y: 192, distance: 454.1
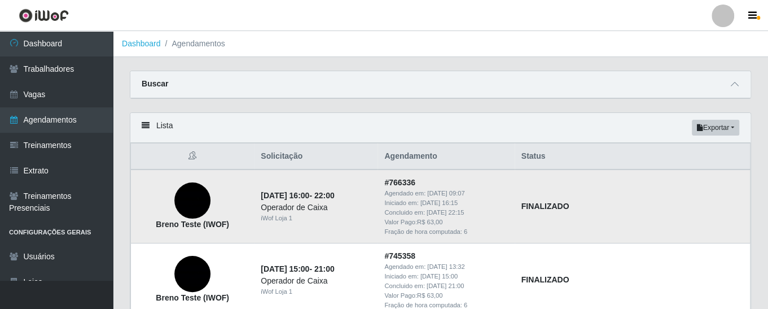
scroll to position [2, 0]
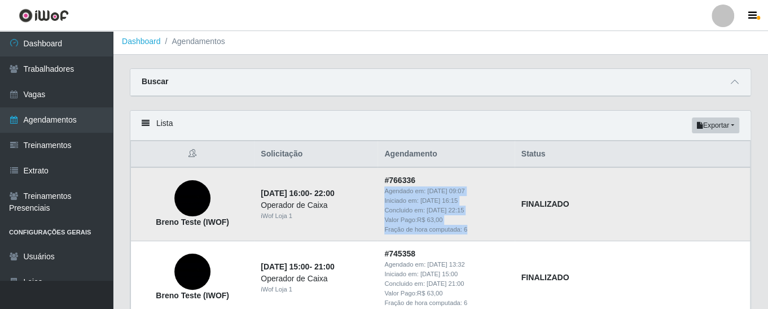
drag, startPoint x: 397, startPoint y: 190, endPoint x: 485, endPoint y: 229, distance: 97.0
click at [485, 229] on td "# 766336 Agendado em: [DATE] 09:07 Iniciado em: [DATE] 16:15 Concluido em: [DAT…" at bounding box center [445, 203] width 137 height 73
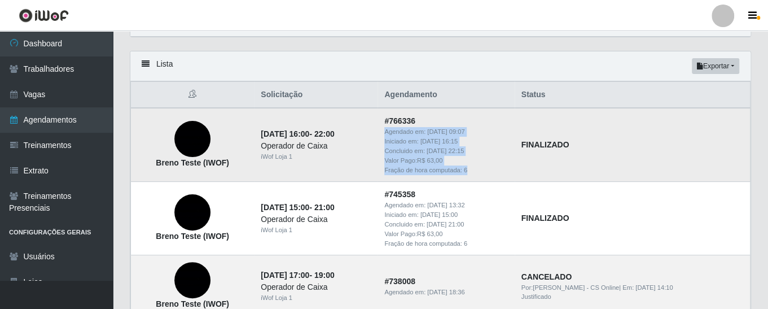
scroll to position [62, 0]
click at [481, 169] on div "Fração de hora computada: 6" at bounding box center [445, 170] width 123 height 10
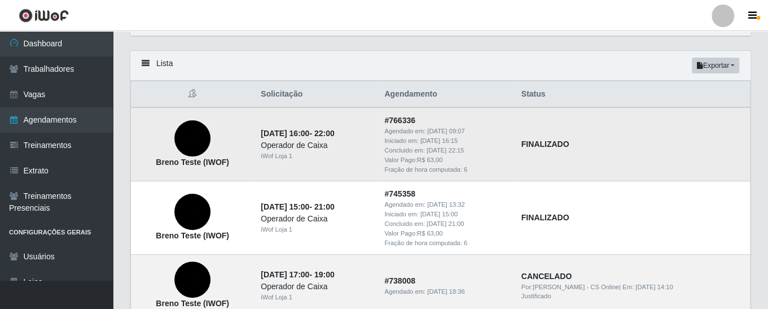
click at [481, 169] on div "Fração de hora computada: 6" at bounding box center [445, 170] width 123 height 10
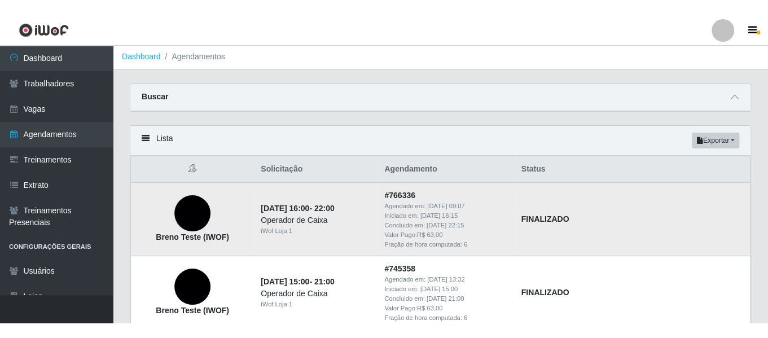
scroll to position [0, 0]
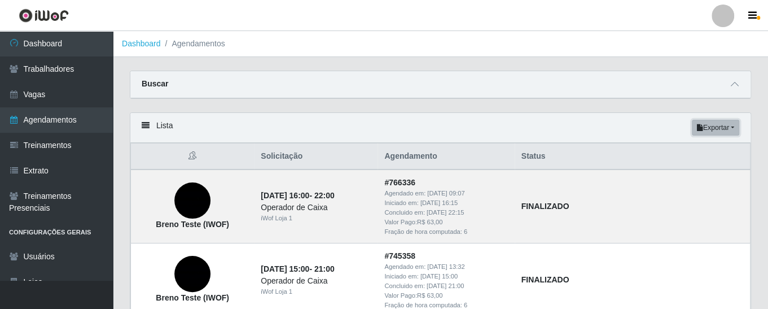
click at [706, 131] on button "Exportar" at bounding box center [715, 128] width 47 height 16
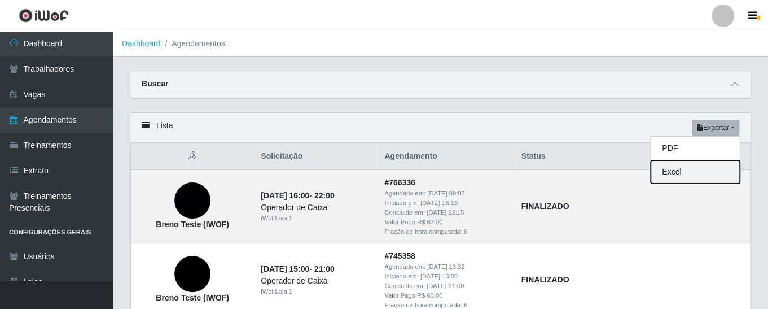
click at [676, 169] on button "Excel" at bounding box center [695, 171] width 89 height 23
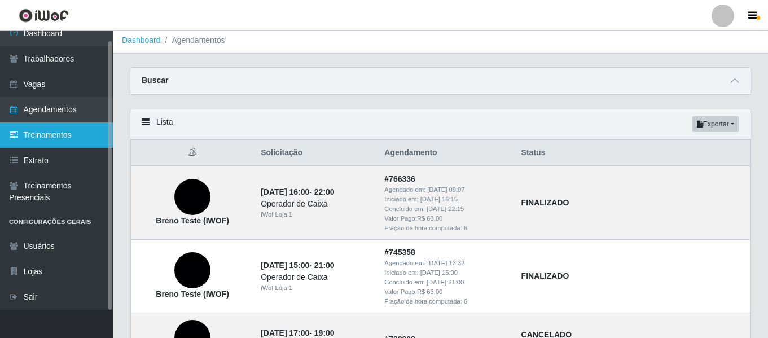
scroll to position [6, 0]
